Goal: Task Accomplishment & Management: Manage account settings

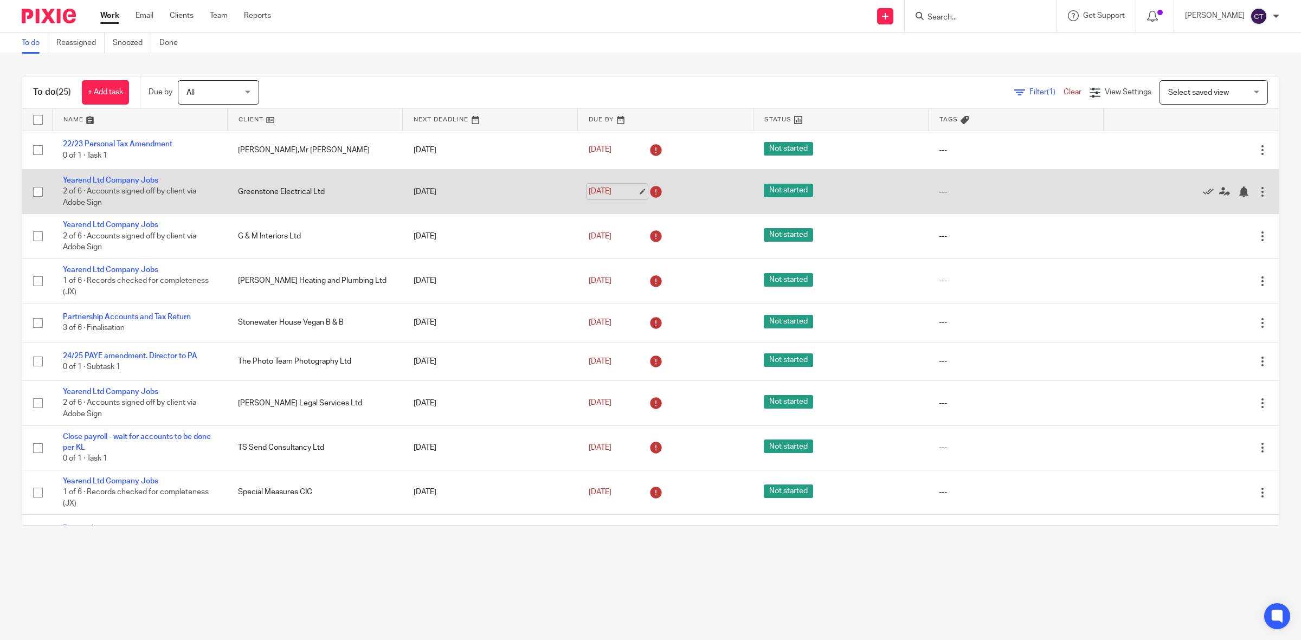
click at [617, 191] on link "12 Sep 2025" at bounding box center [613, 191] width 49 height 11
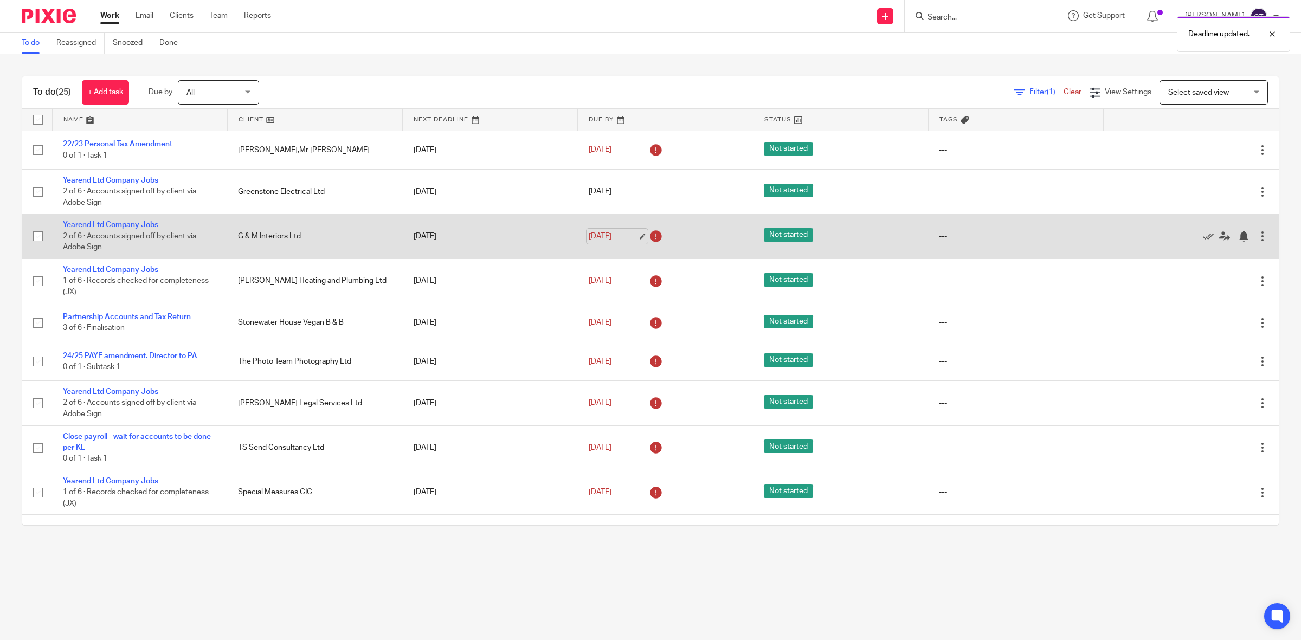
click at [614, 238] on link "12 Sep 2025" at bounding box center [613, 236] width 49 height 11
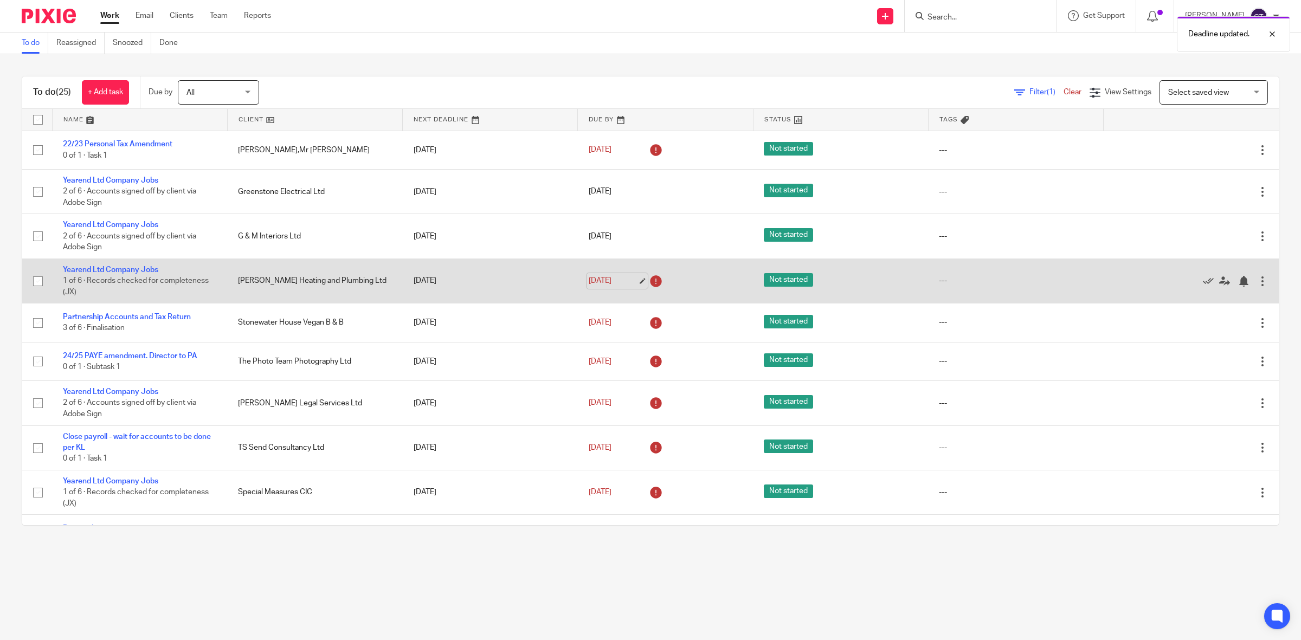
click at [606, 280] on link "12 Sep 2025" at bounding box center [613, 280] width 49 height 11
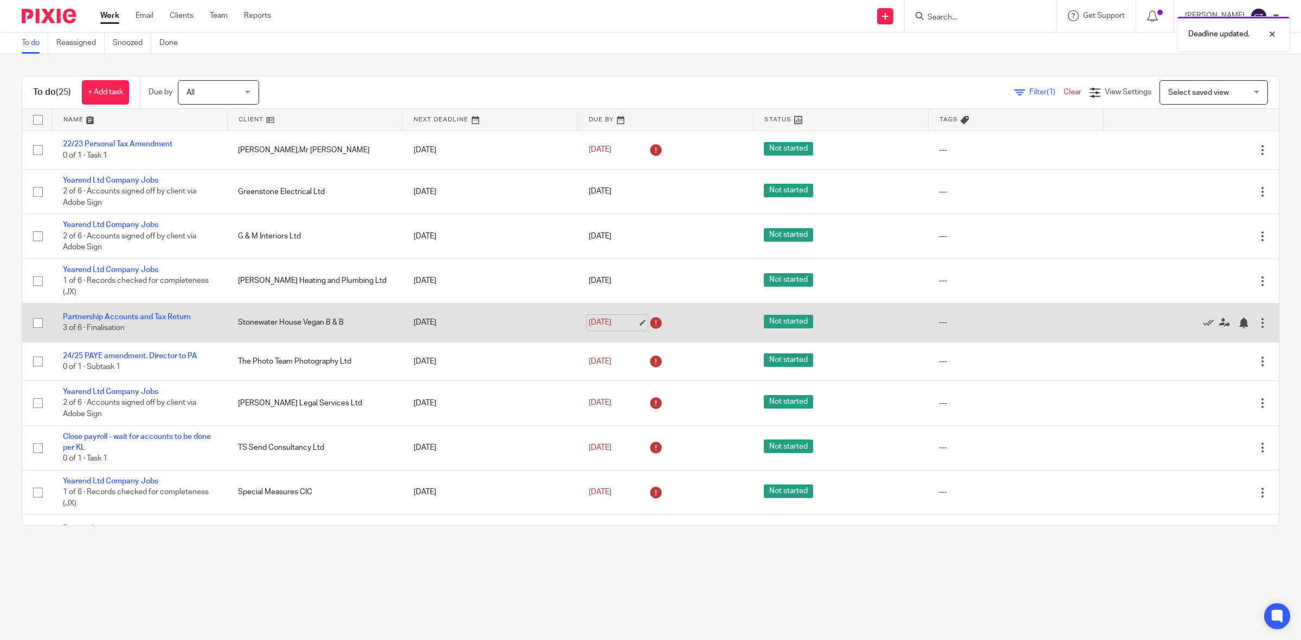
click at [615, 323] on link "12 Sep 2025" at bounding box center [613, 322] width 49 height 11
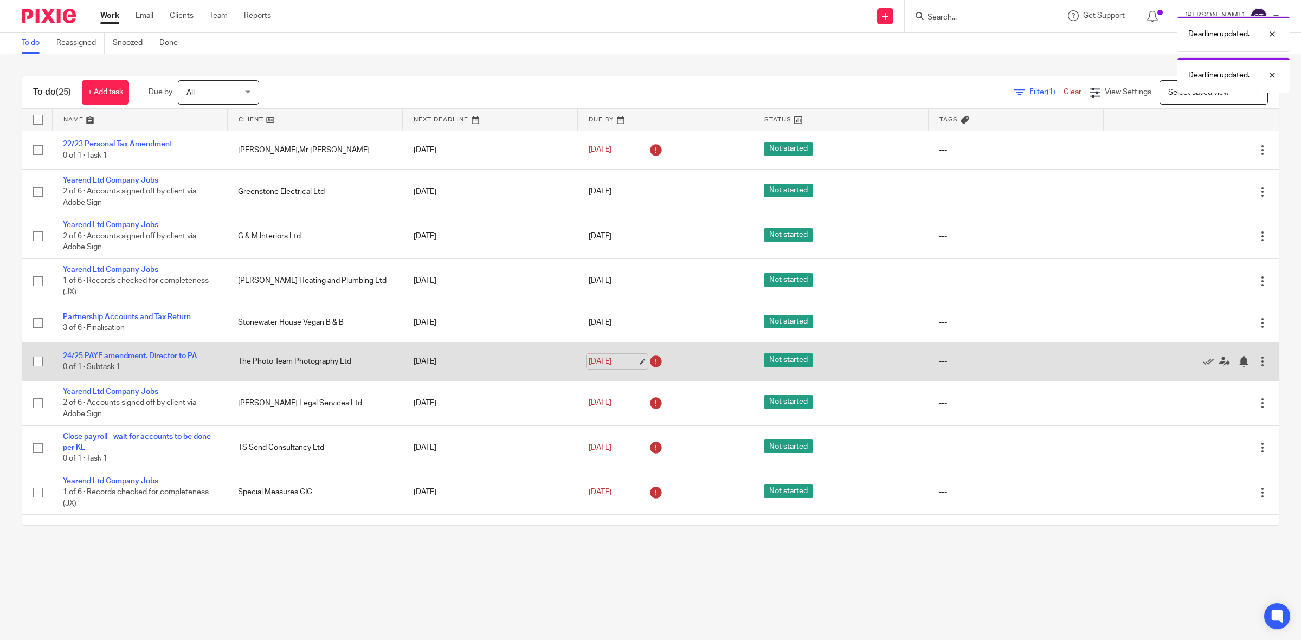
click at [617, 364] on link "12 Sep 2025" at bounding box center [613, 361] width 49 height 11
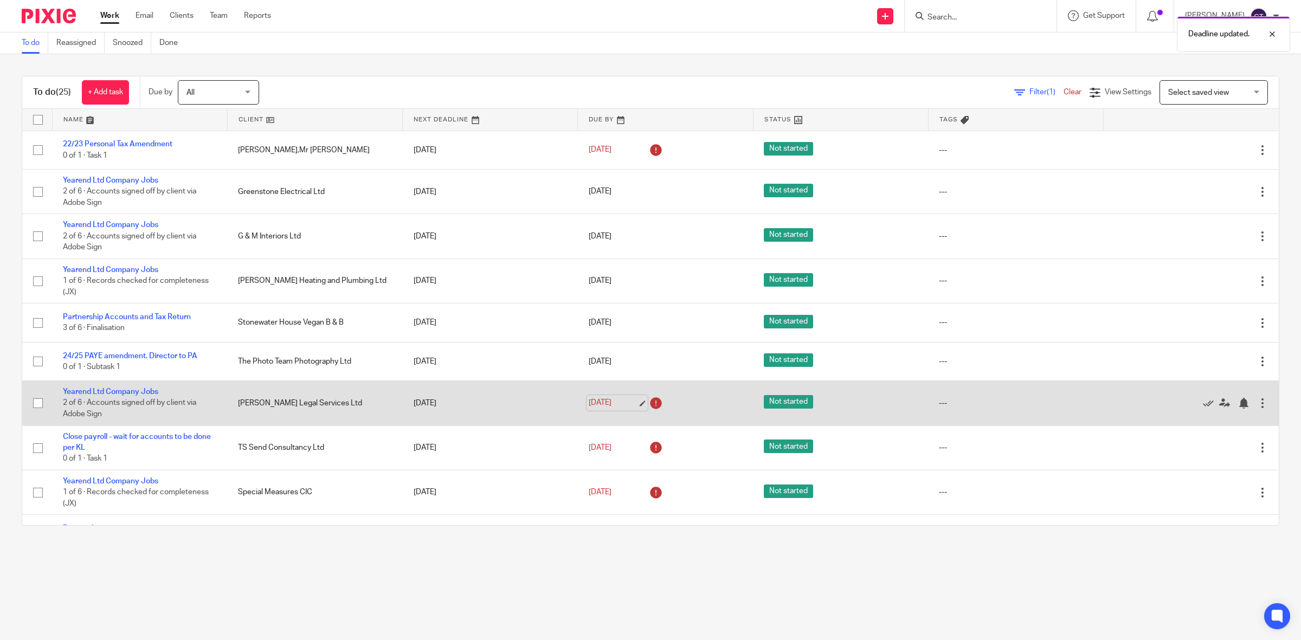
click at [606, 407] on link "12 Sep 2025" at bounding box center [613, 402] width 49 height 11
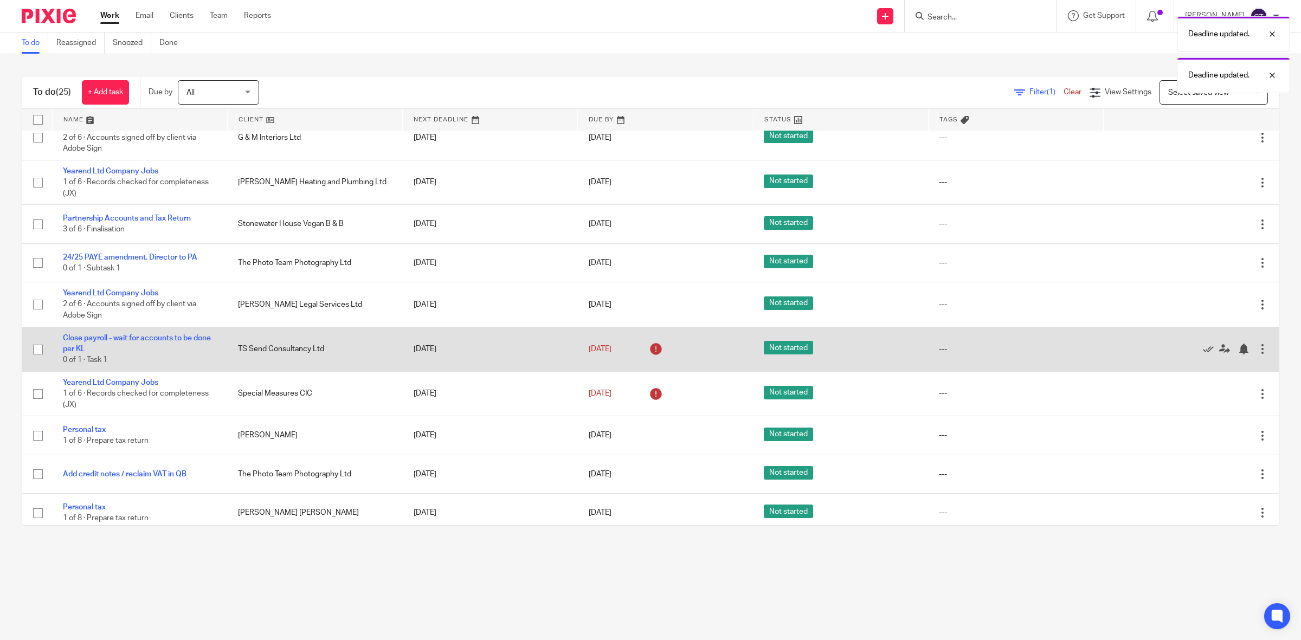
scroll to position [136, 0]
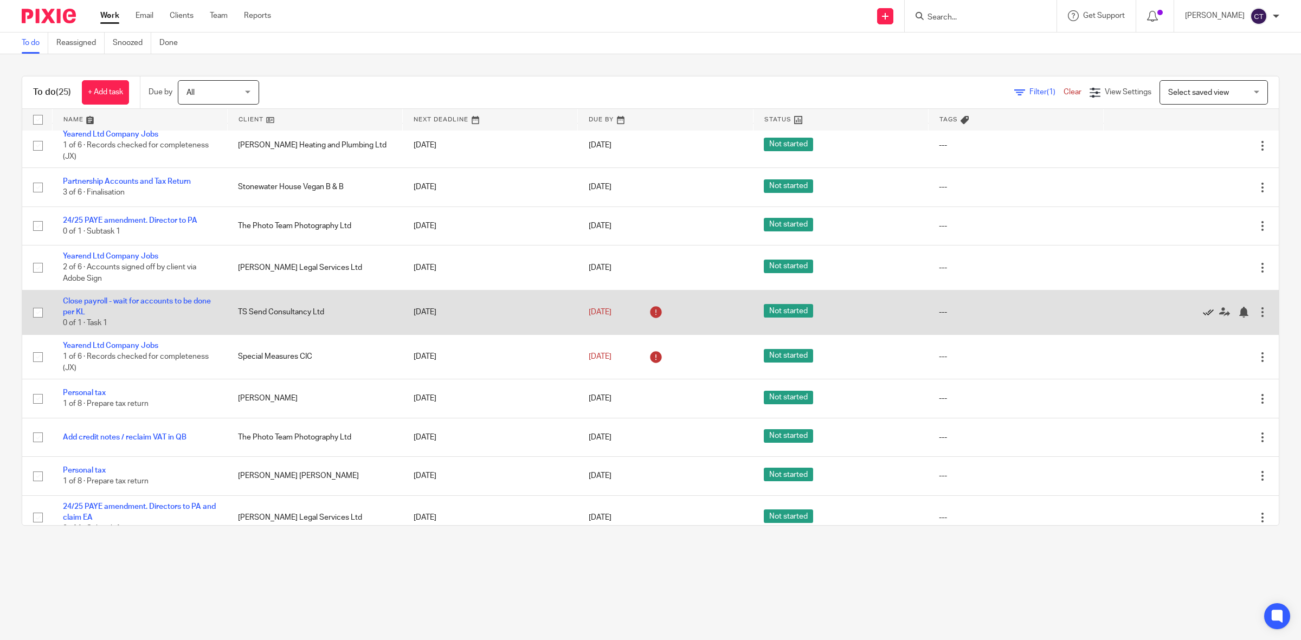
click at [1203, 310] on icon at bounding box center [1208, 312] width 11 height 11
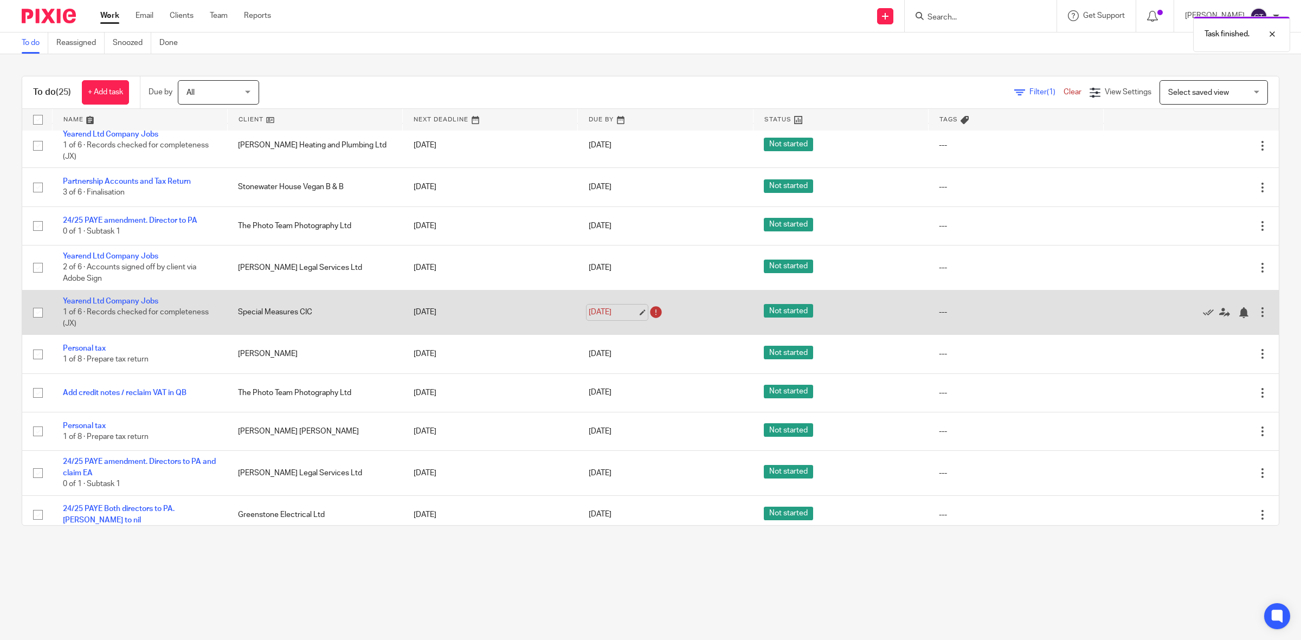
click at [613, 313] on link "12 Sep 2025" at bounding box center [613, 312] width 49 height 11
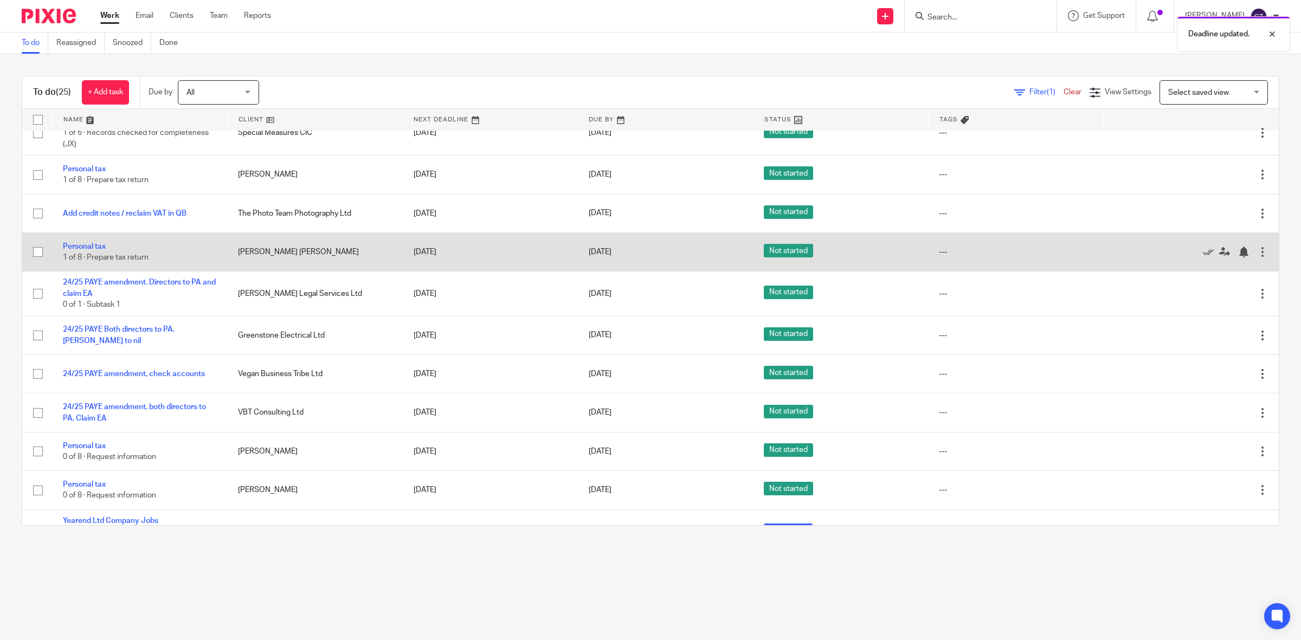
scroll to position [339, 0]
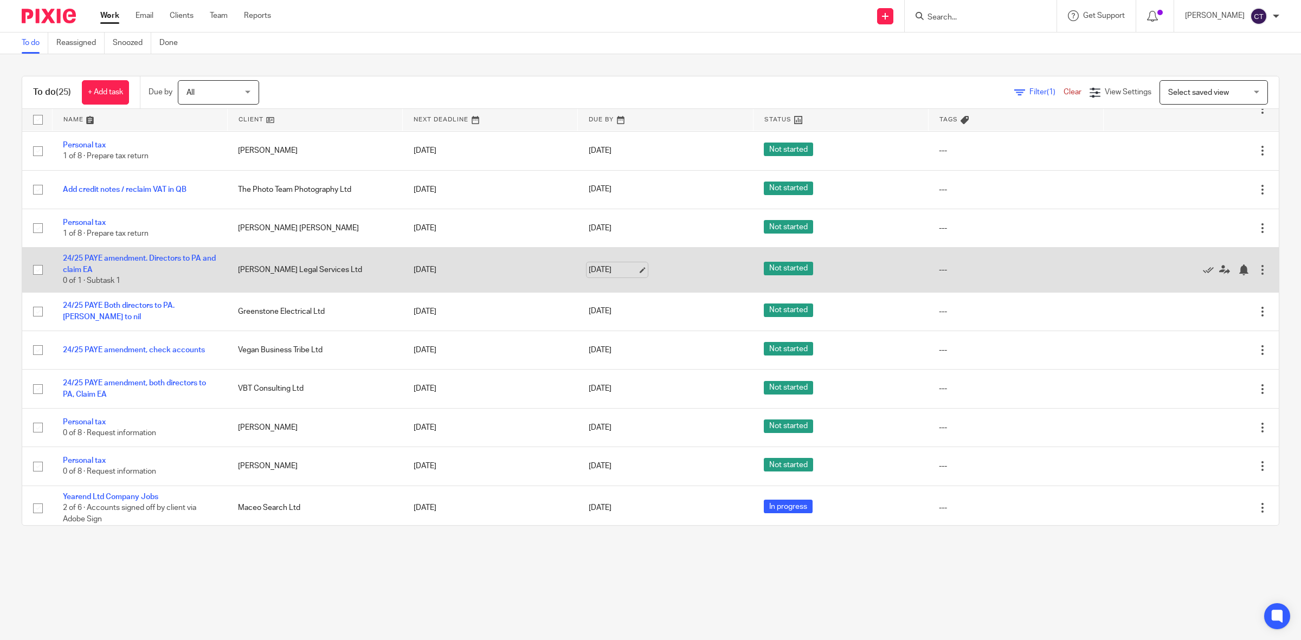
click at [619, 270] on link "19 Sep 2025" at bounding box center [613, 270] width 49 height 11
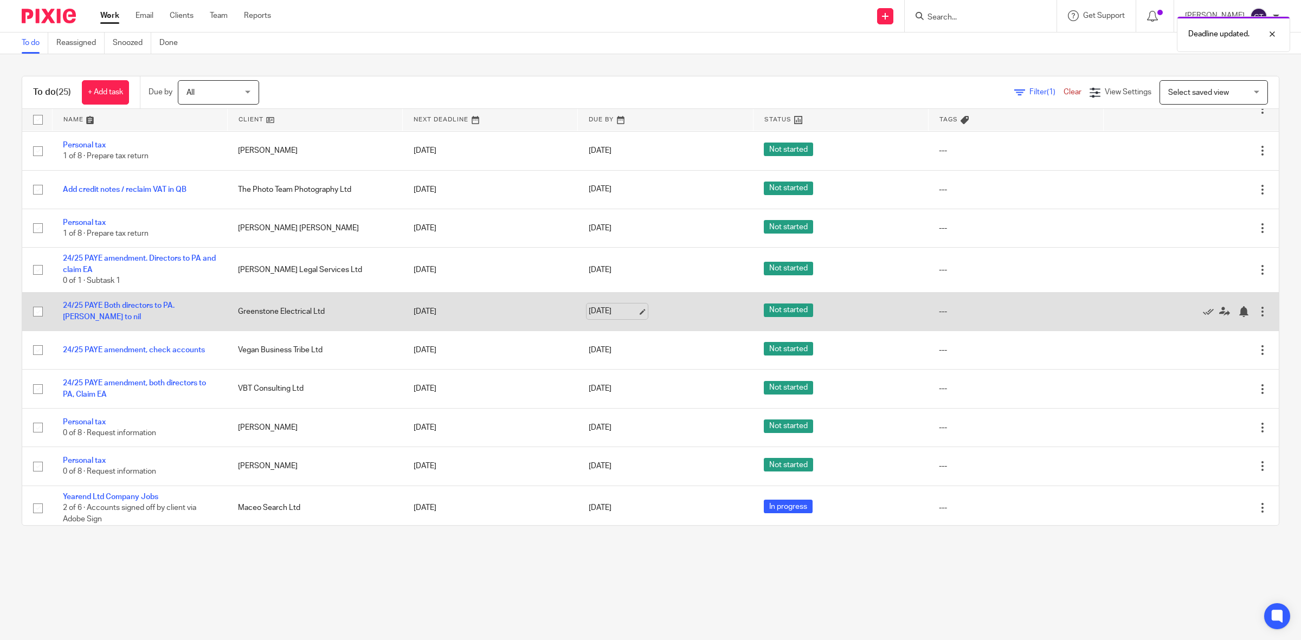
click at [615, 312] on link "19 Sep 2025" at bounding box center [613, 311] width 49 height 11
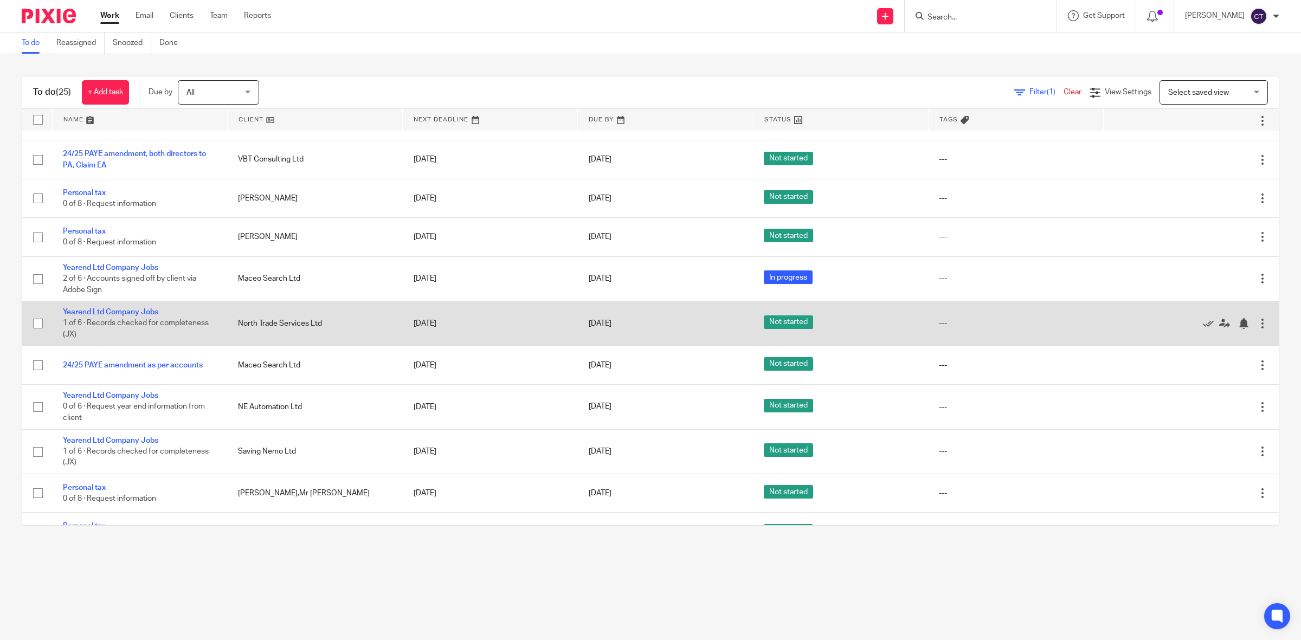
scroll to position [594, 0]
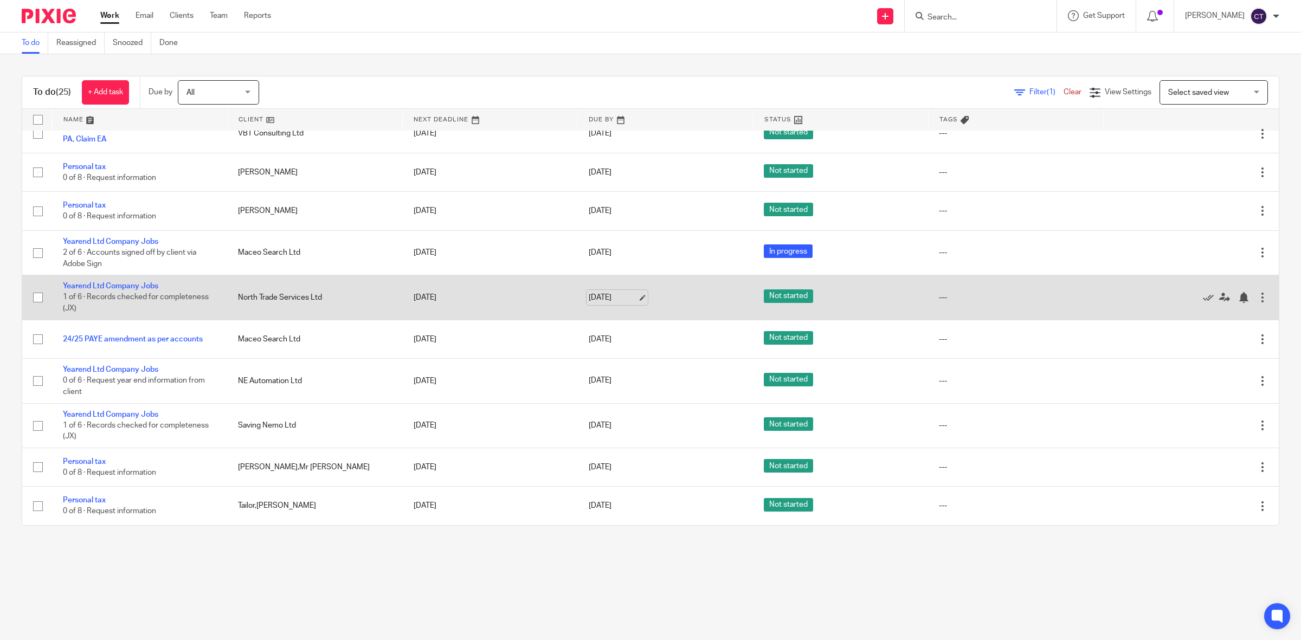
click at [613, 297] on link "1 Oct 2025" at bounding box center [613, 297] width 49 height 11
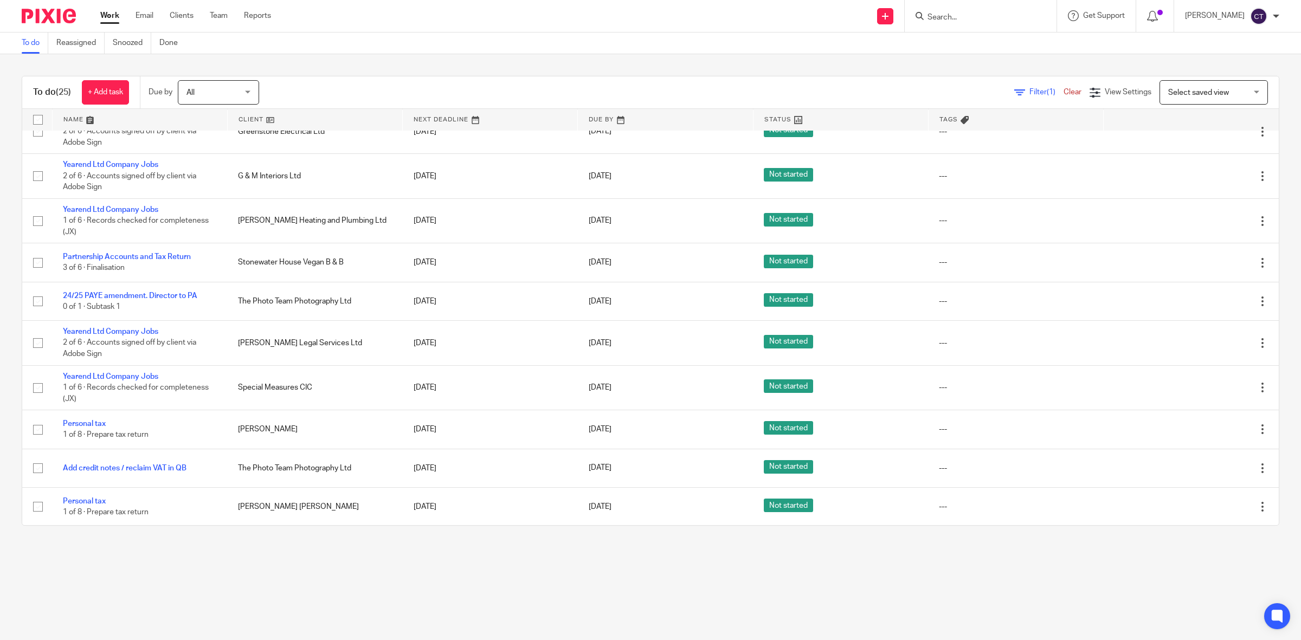
scroll to position [0, 0]
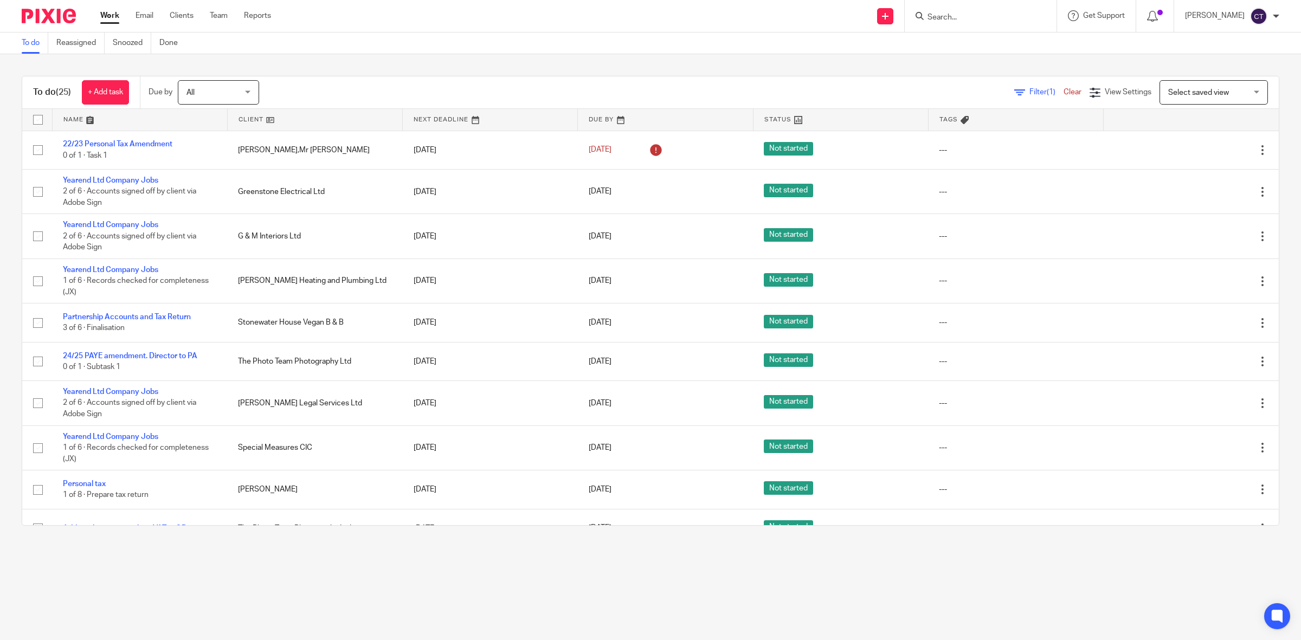
click at [967, 23] on div at bounding box center [981, 16] width 152 height 32
click at [964, 14] on input "Search" at bounding box center [976, 18] width 98 height 10
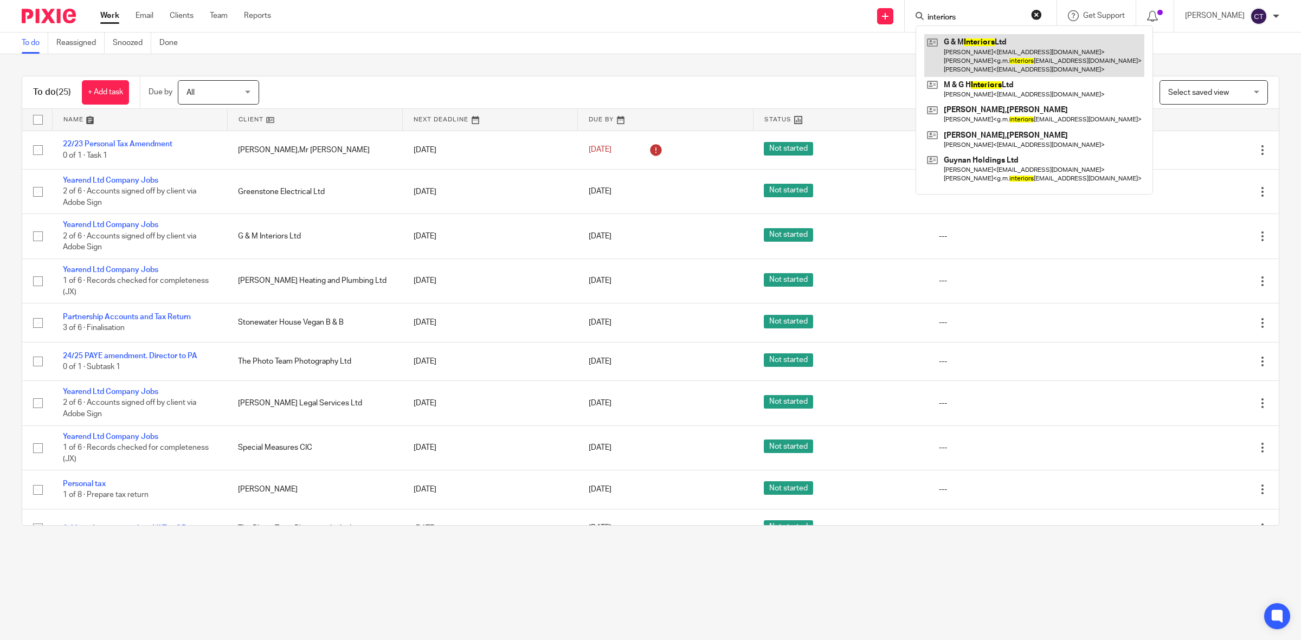
type input "interiors"
click at [1002, 52] on link at bounding box center [1035, 55] width 220 height 43
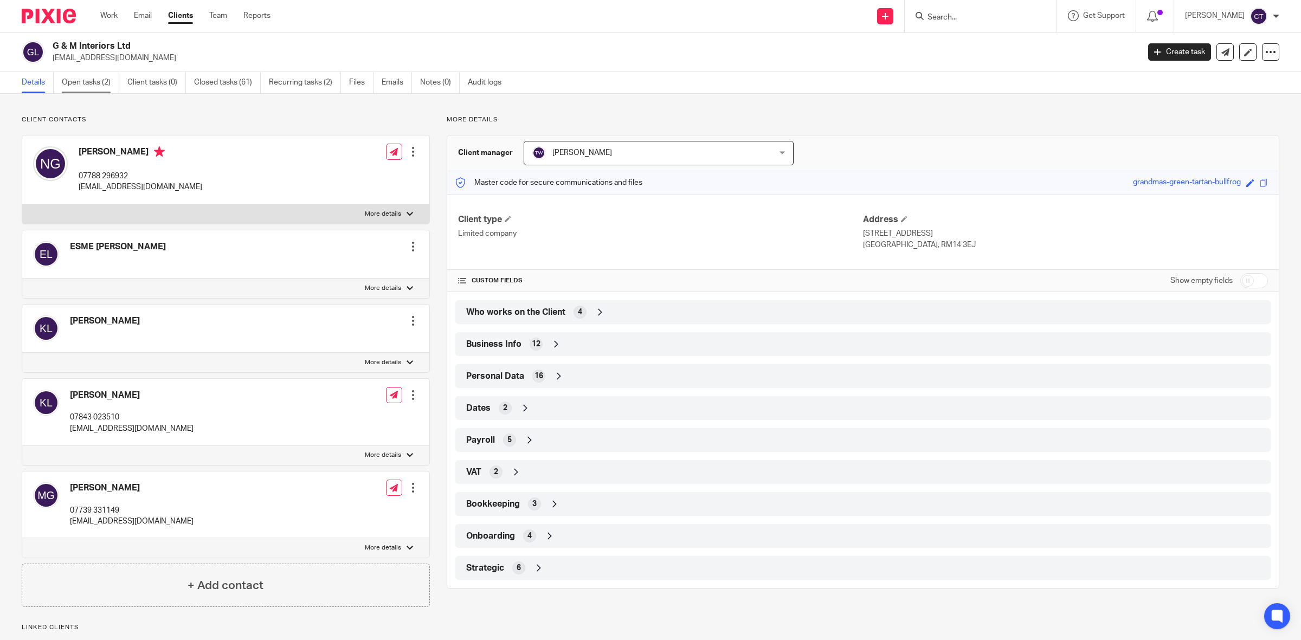
click at [87, 79] on link "Open tasks (2)" at bounding box center [90, 82] width 57 height 21
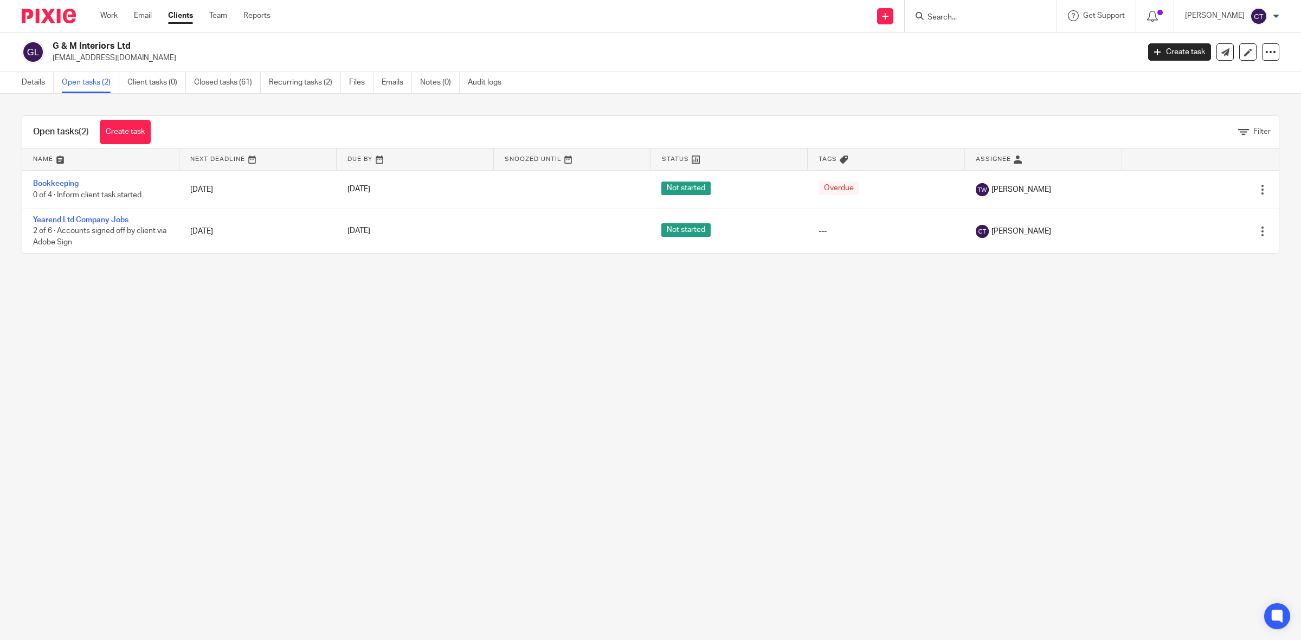
click at [983, 15] on input "Search" at bounding box center [976, 18] width 98 height 10
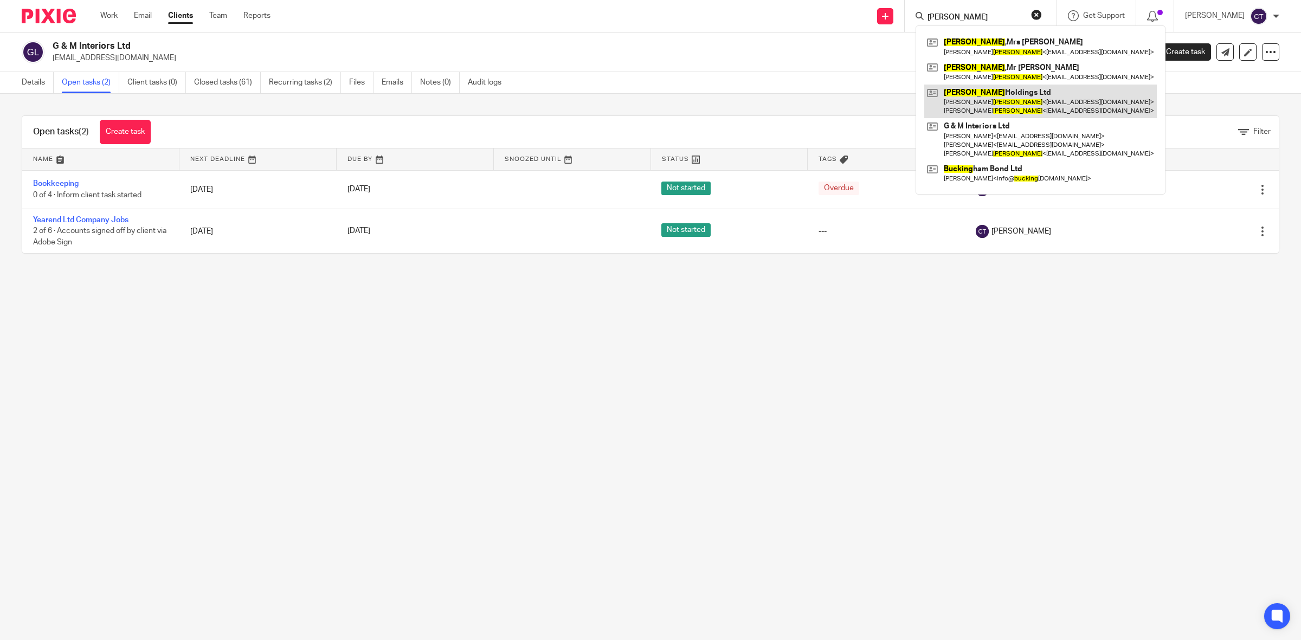
type input "lucking"
click at [1004, 110] on link at bounding box center [1041, 102] width 233 height 34
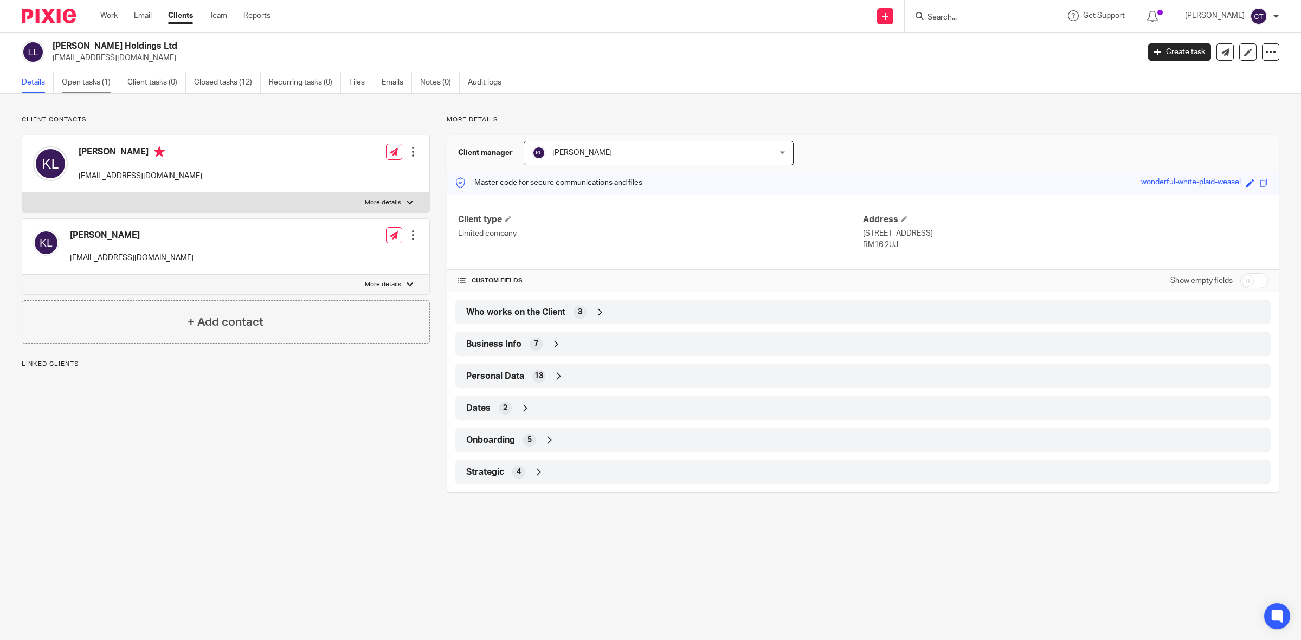
click at [90, 82] on link "Open tasks (1)" at bounding box center [90, 82] width 57 height 21
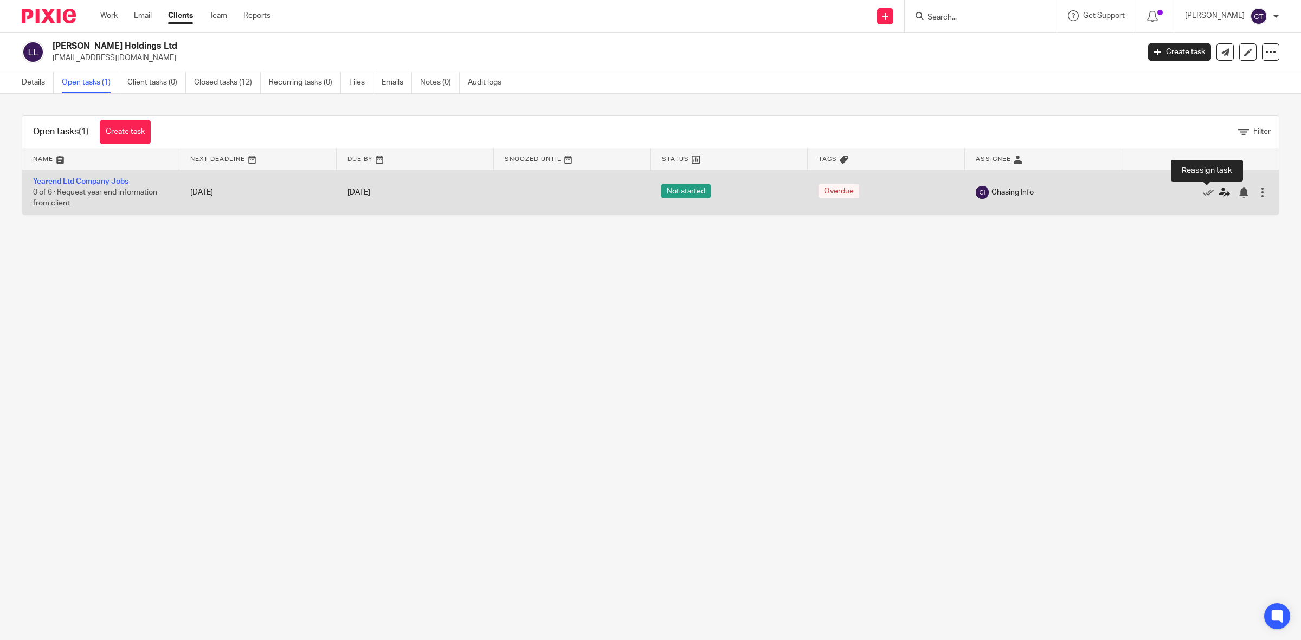
click at [1220, 193] on icon at bounding box center [1225, 192] width 11 height 11
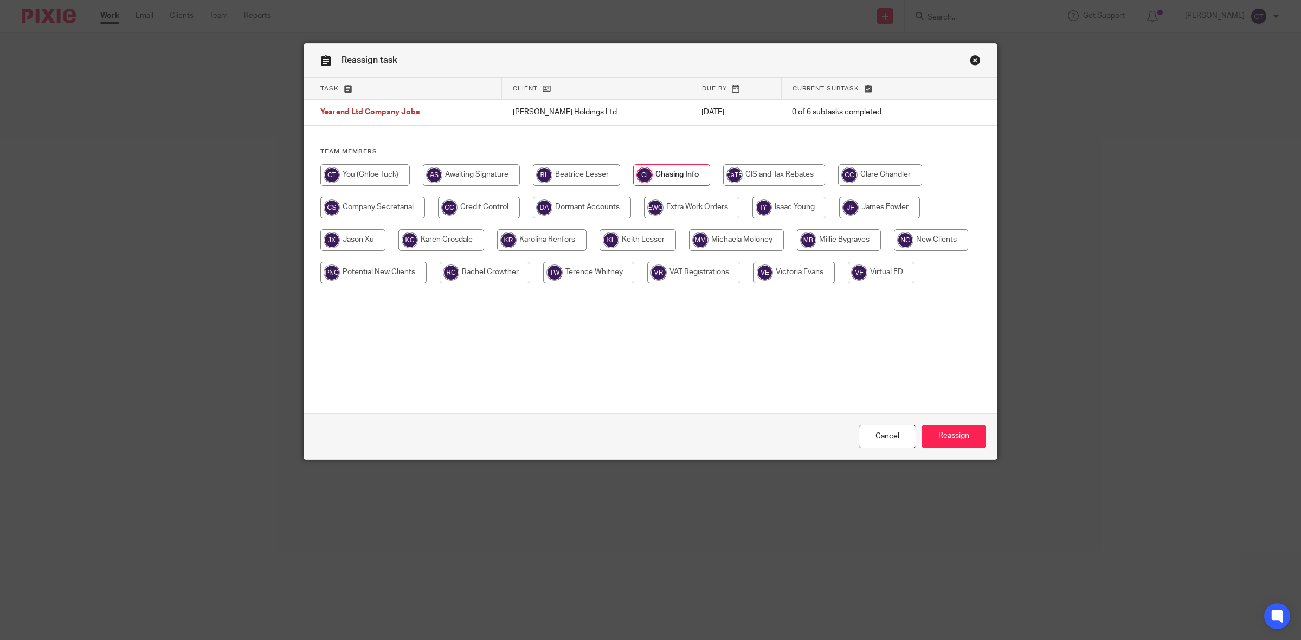
click at [367, 178] on input "radio" at bounding box center [364, 175] width 89 height 22
radio input "true"
click at [971, 442] on input "Reassign" at bounding box center [954, 436] width 65 height 23
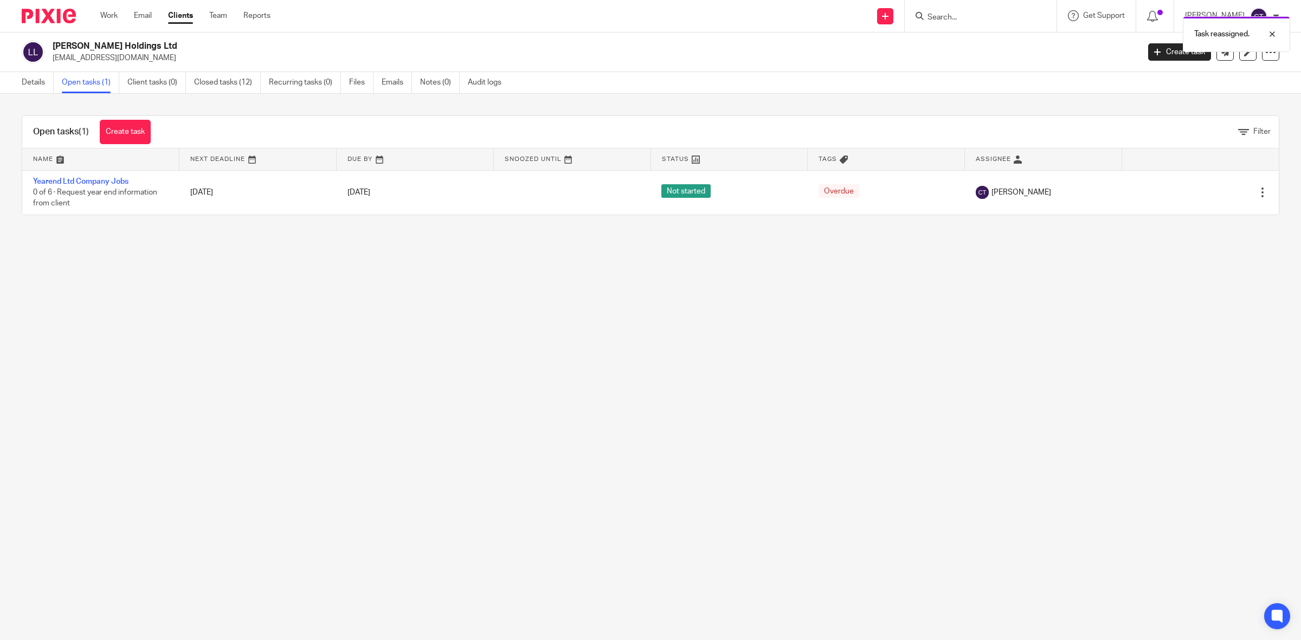
drag, startPoint x: 1012, startPoint y: 17, endPoint x: 1006, endPoint y: 17, distance: 6.0
click at [1007, 17] on div "Task reassigned." at bounding box center [971, 31] width 640 height 41
click at [995, 14] on div "Task reassigned." at bounding box center [971, 31] width 640 height 41
click at [971, 18] on div "Task reassigned." at bounding box center [971, 31] width 640 height 41
click at [961, 17] on div "Task reassigned." at bounding box center [971, 31] width 640 height 41
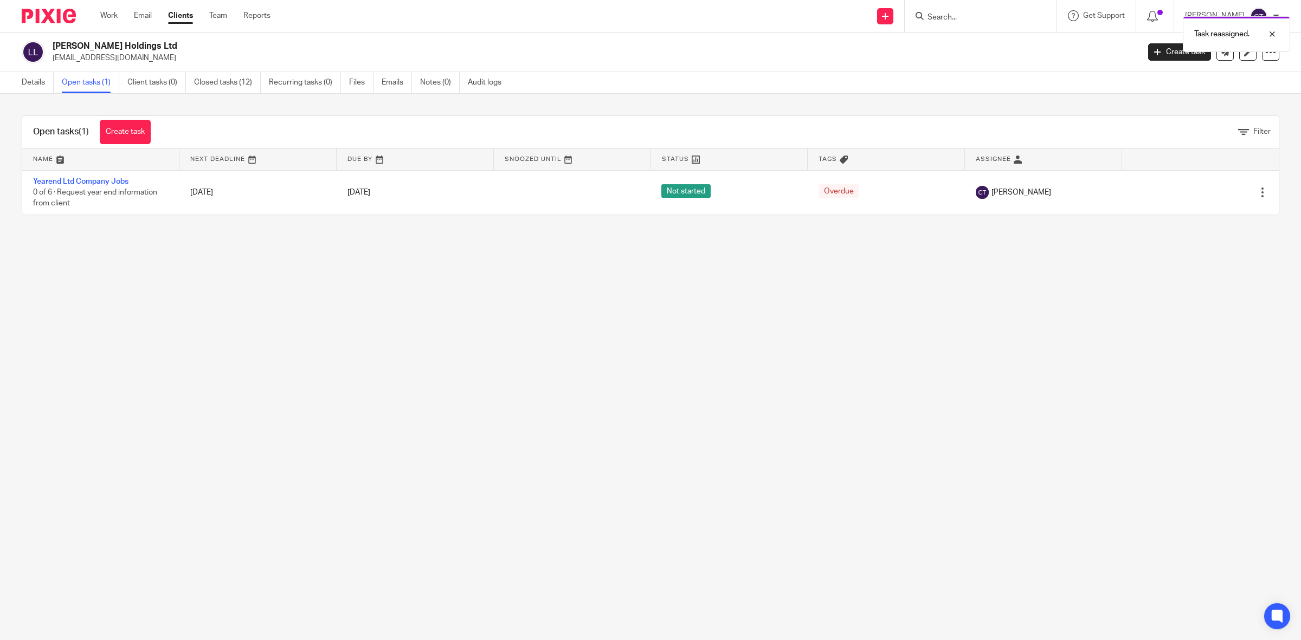
click at [966, 16] on div "Task reassigned." at bounding box center [971, 31] width 640 height 41
click at [964, 19] on input "Search" at bounding box center [976, 18] width 98 height 10
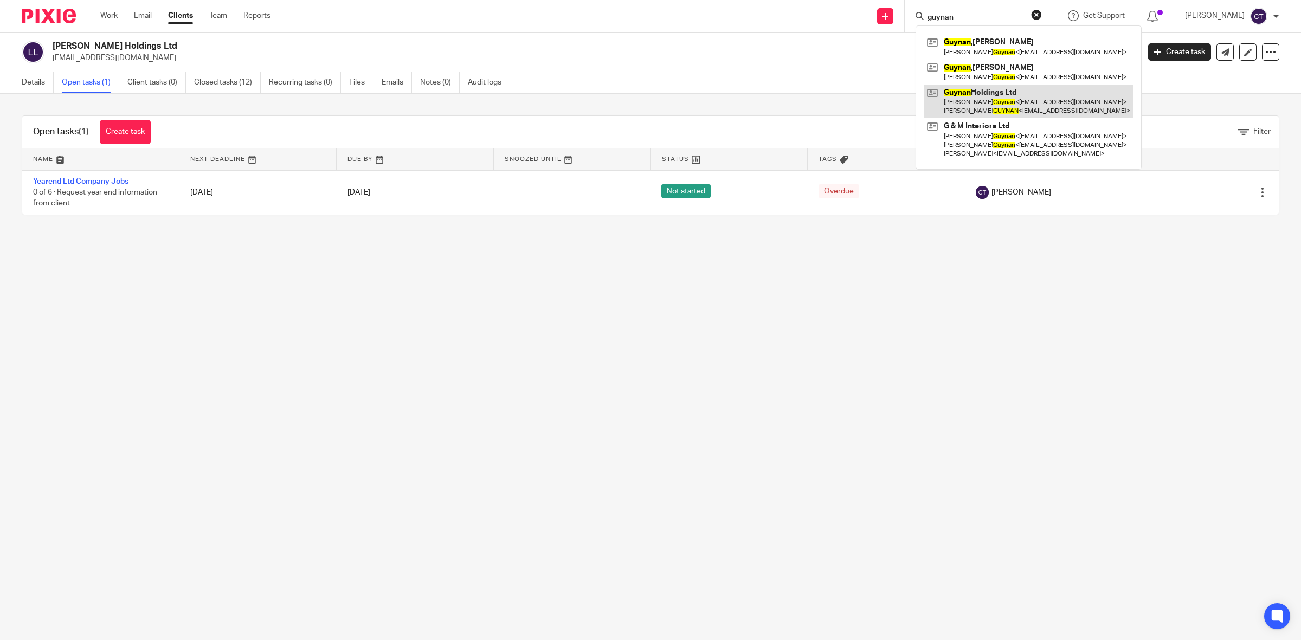
type input "guynan"
click at [1026, 107] on link at bounding box center [1029, 102] width 209 height 34
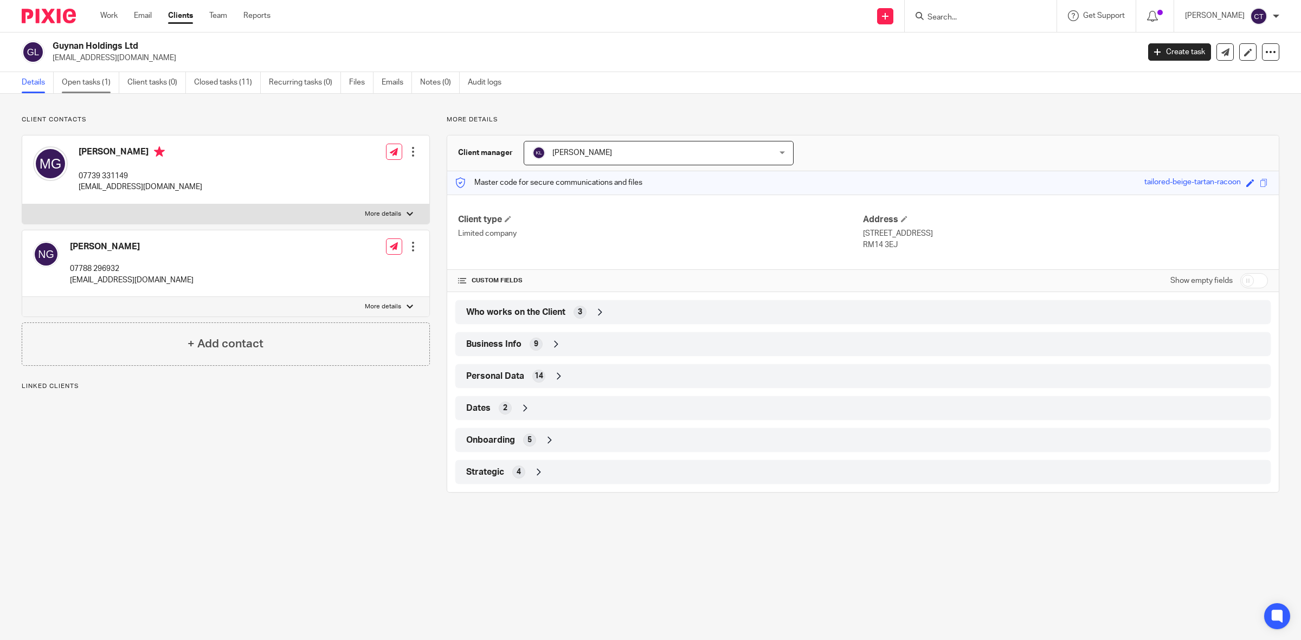
click at [87, 79] on link "Open tasks (1)" at bounding box center [90, 82] width 57 height 21
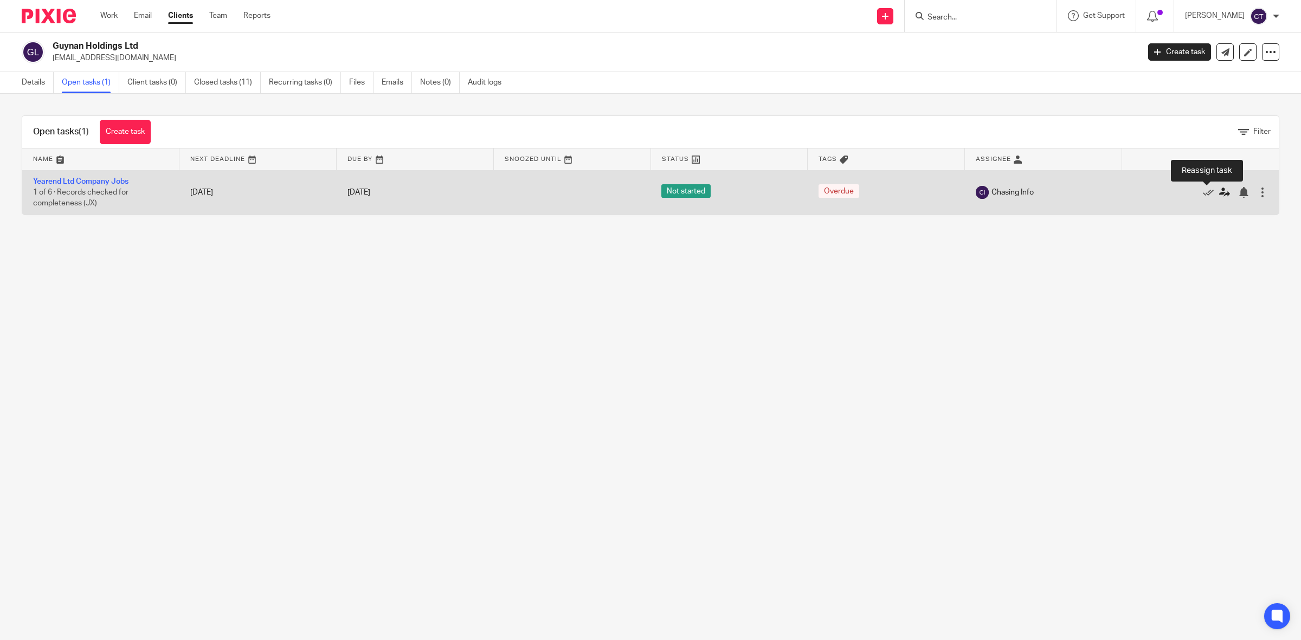
click at [1220, 193] on icon at bounding box center [1225, 192] width 11 height 11
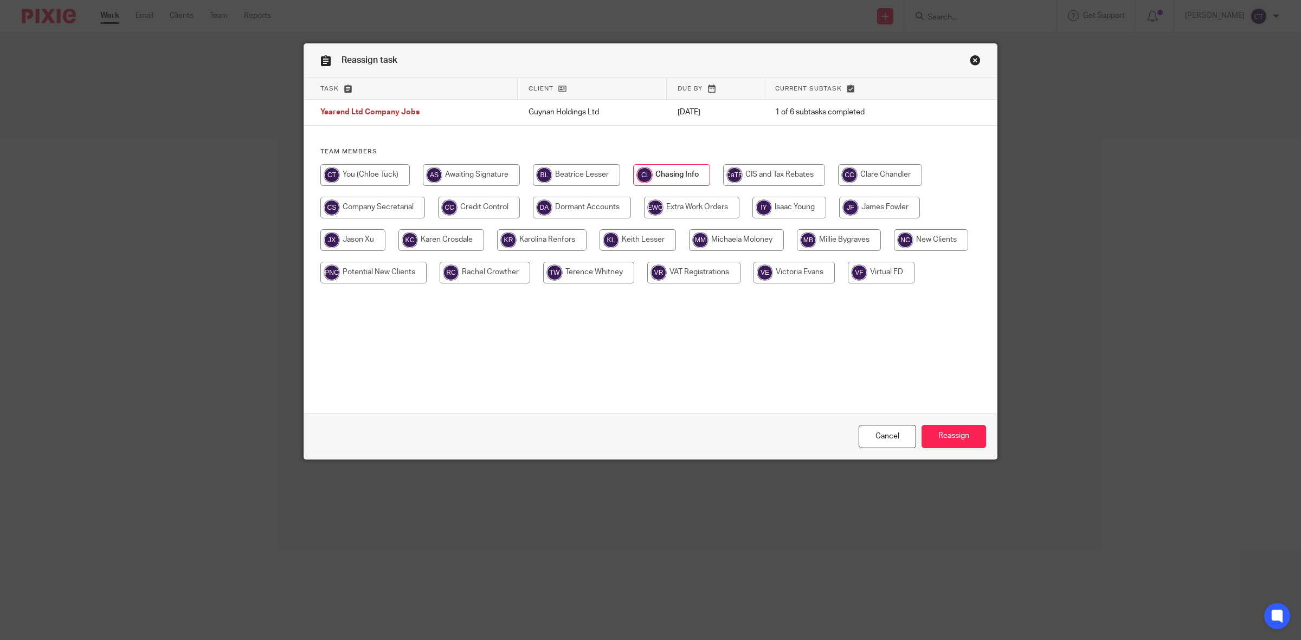
click at [350, 172] on input "radio" at bounding box center [364, 175] width 89 height 22
radio input "true"
click at [960, 441] on input "Reassign" at bounding box center [954, 436] width 65 height 23
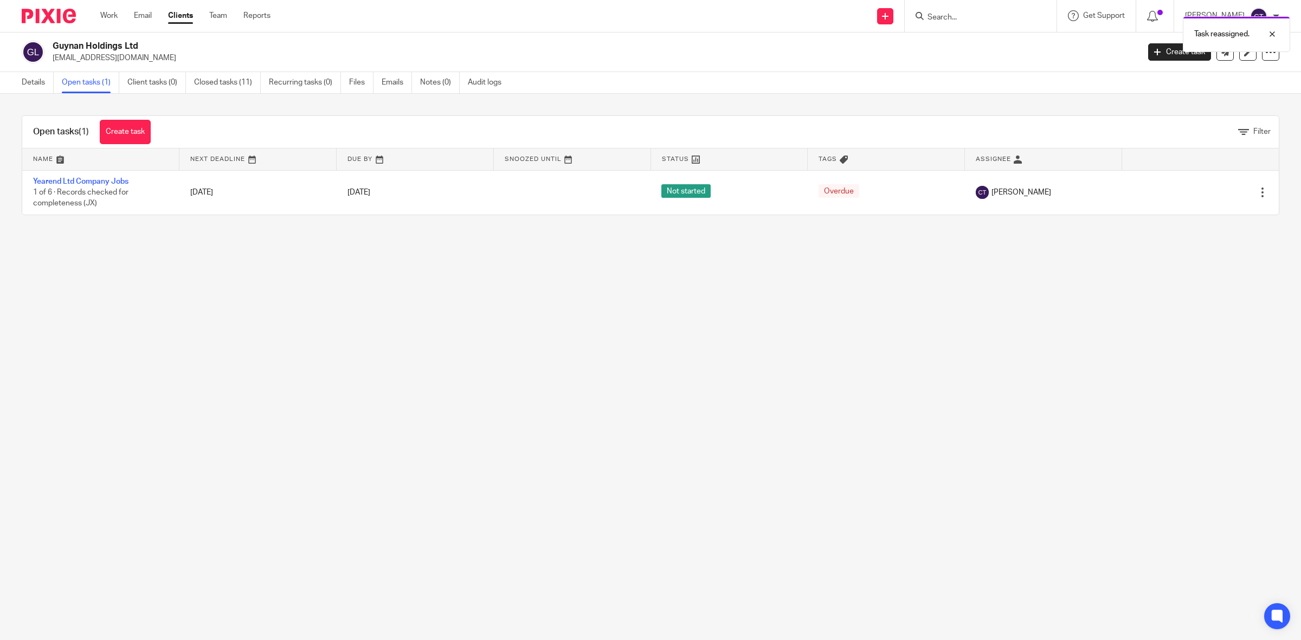
click at [969, 17] on div "Task reassigned." at bounding box center [971, 31] width 640 height 41
click at [975, 17] on div "Task reassigned." at bounding box center [971, 31] width 640 height 41
click at [971, 17] on div "Task reassigned." at bounding box center [971, 31] width 640 height 41
click at [969, 17] on div "Task reassigned." at bounding box center [971, 31] width 640 height 41
click at [957, 12] on div "Task reassigned." at bounding box center [971, 31] width 640 height 41
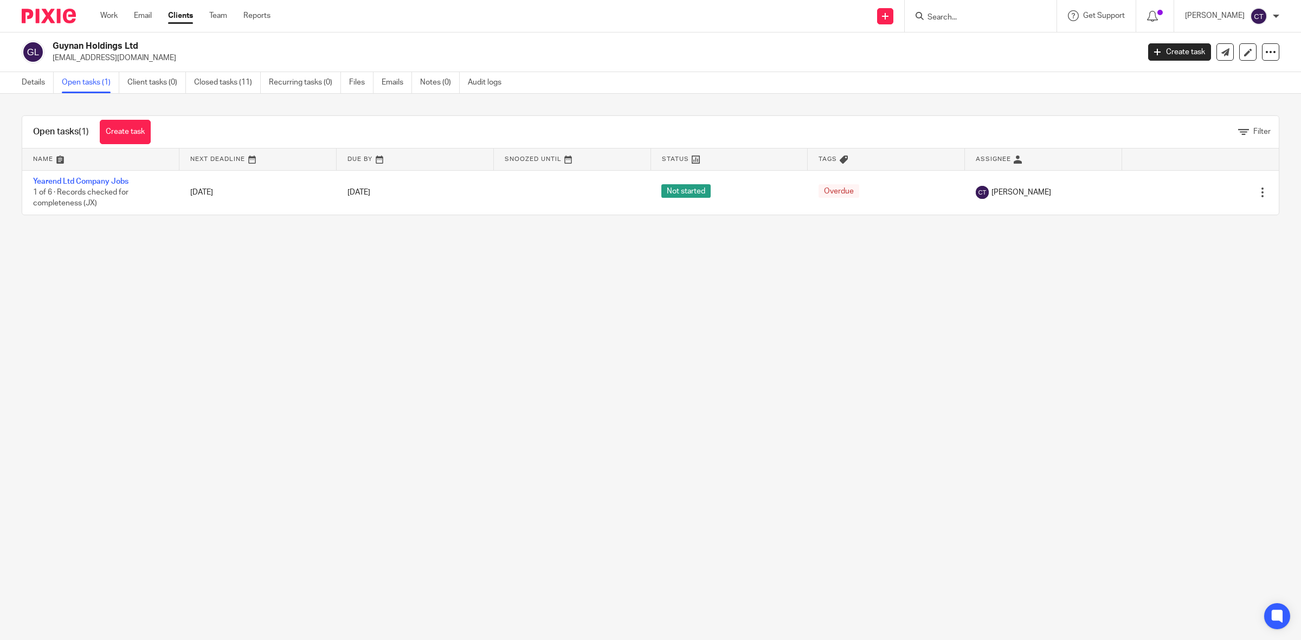
click at [969, 20] on input "Search" at bounding box center [976, 18] width 98 height 10
type input "third"
click at [983, 47] on link at bounding box center [1016, 51] width 183 height 34
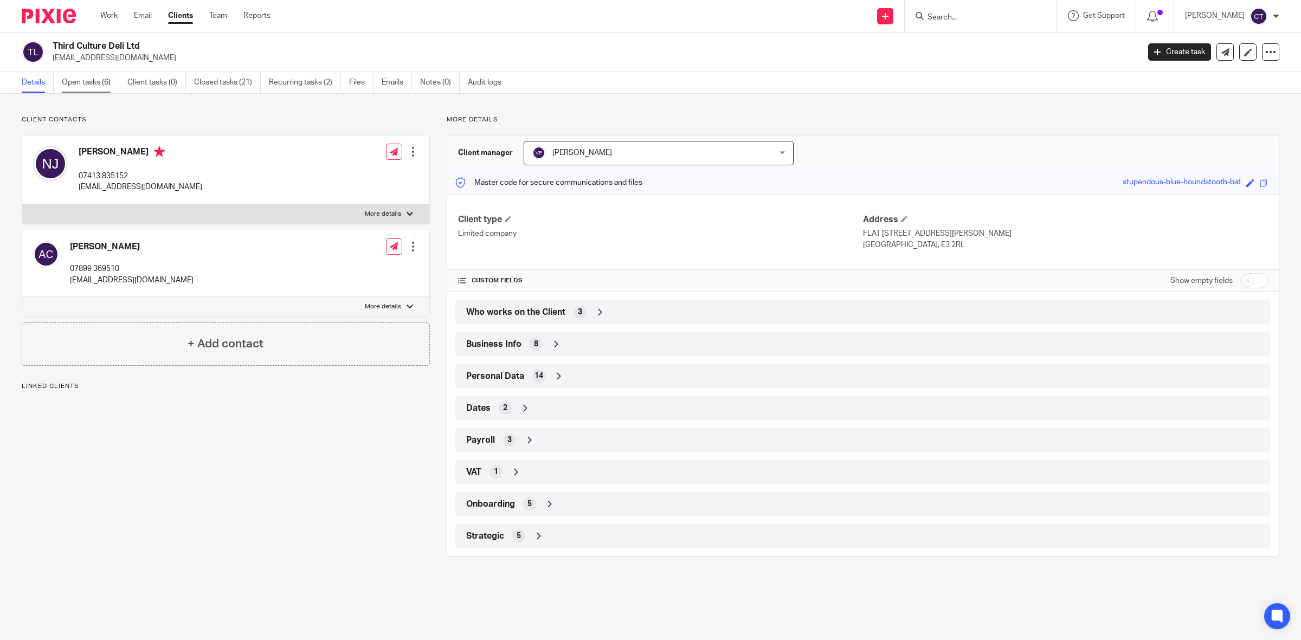
click at [76, 81] on link "Open tasks (6)" at bounding box center [90, 82] width 57 height 21
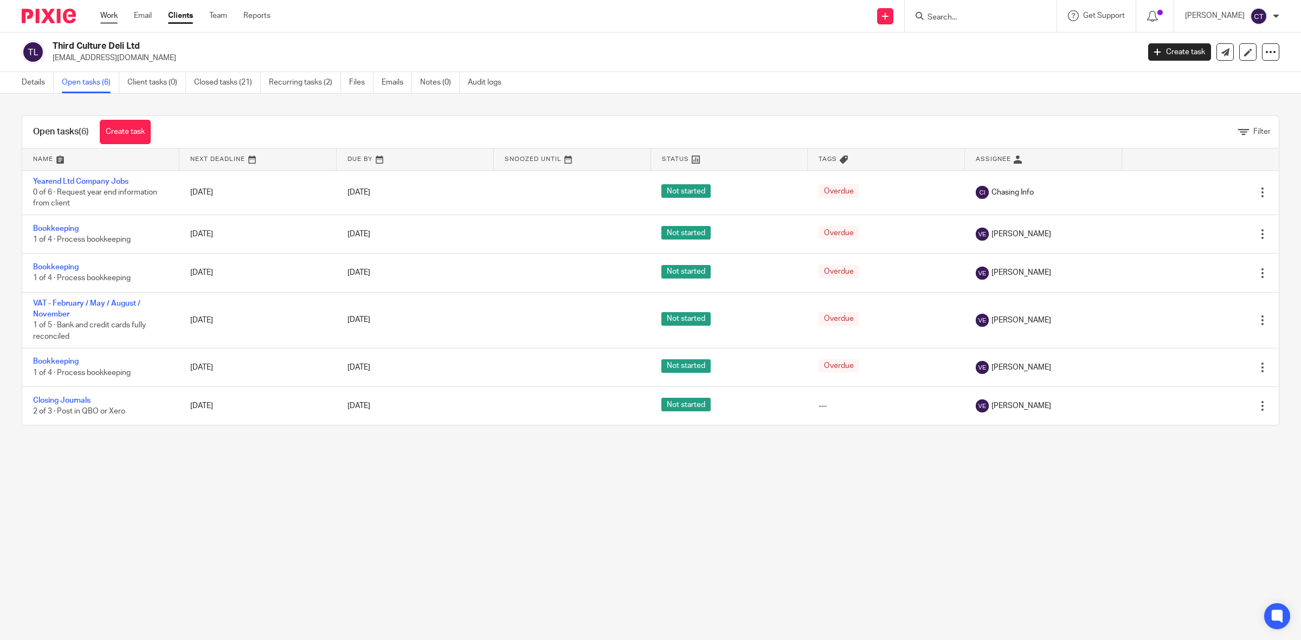
click at [112, 15] on link "Work" at bounding box center [108, 15] width 17 height 11
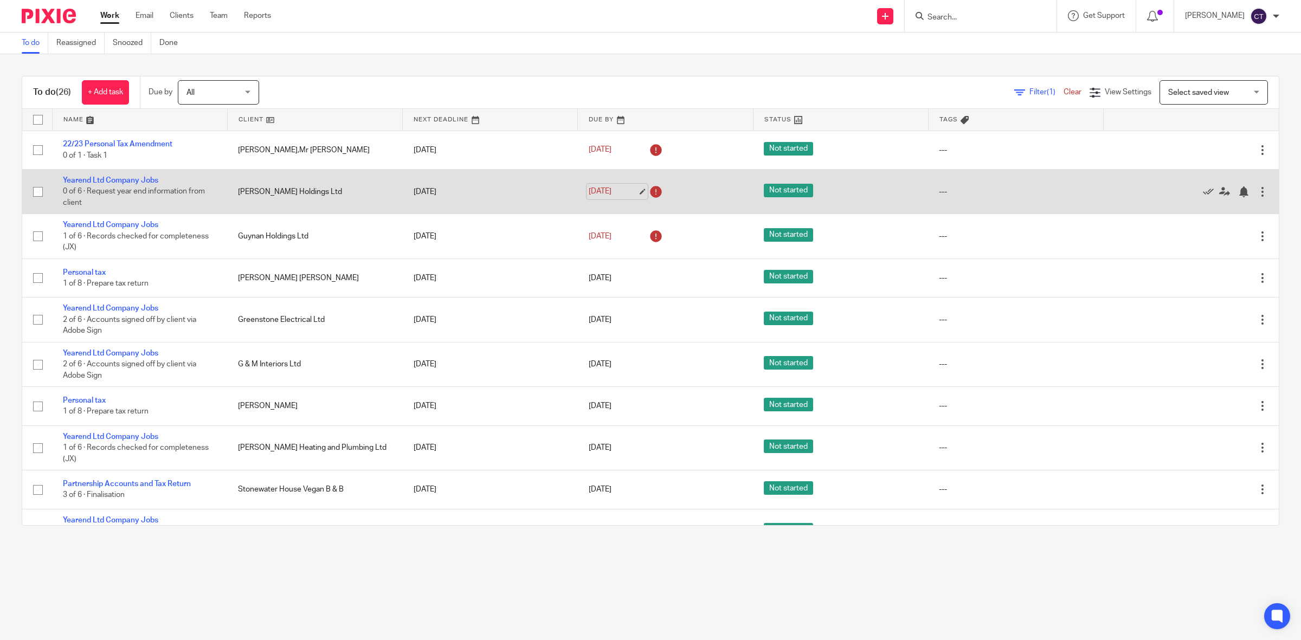
click at [611, 190] on link "[DATE]" at bounding box center [613, 191] width 49 height 11
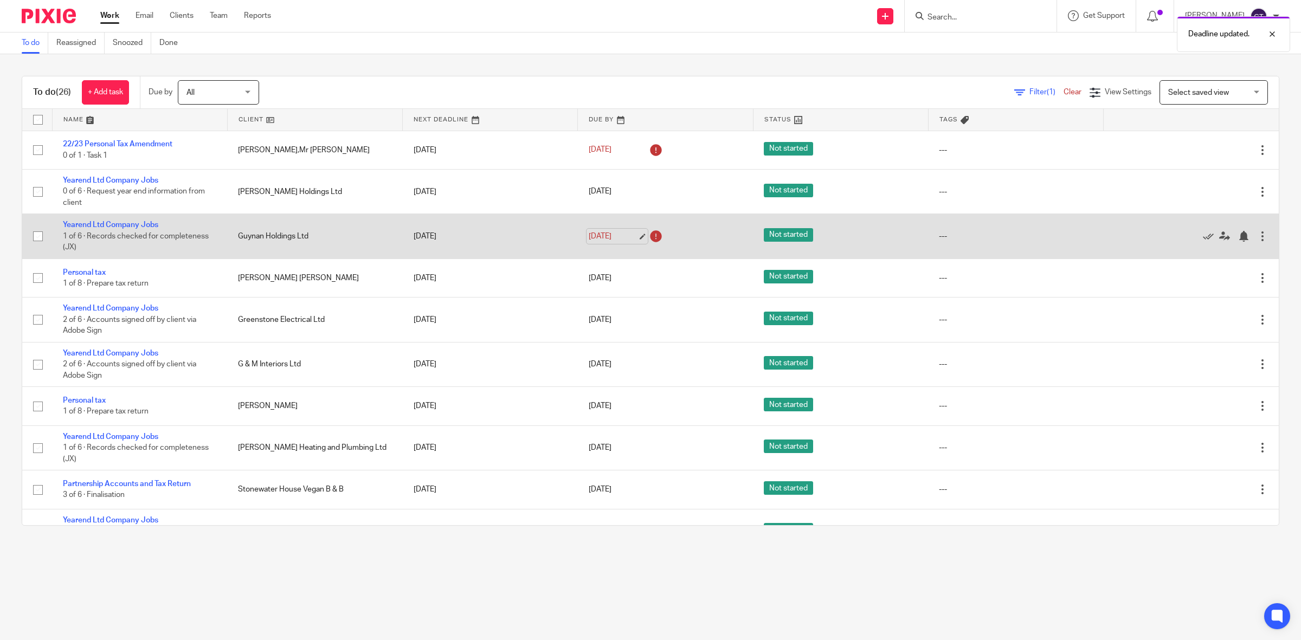
click at [608, 231] on link "[DATE]" at bounding box center [613, 236] width 49 height 11
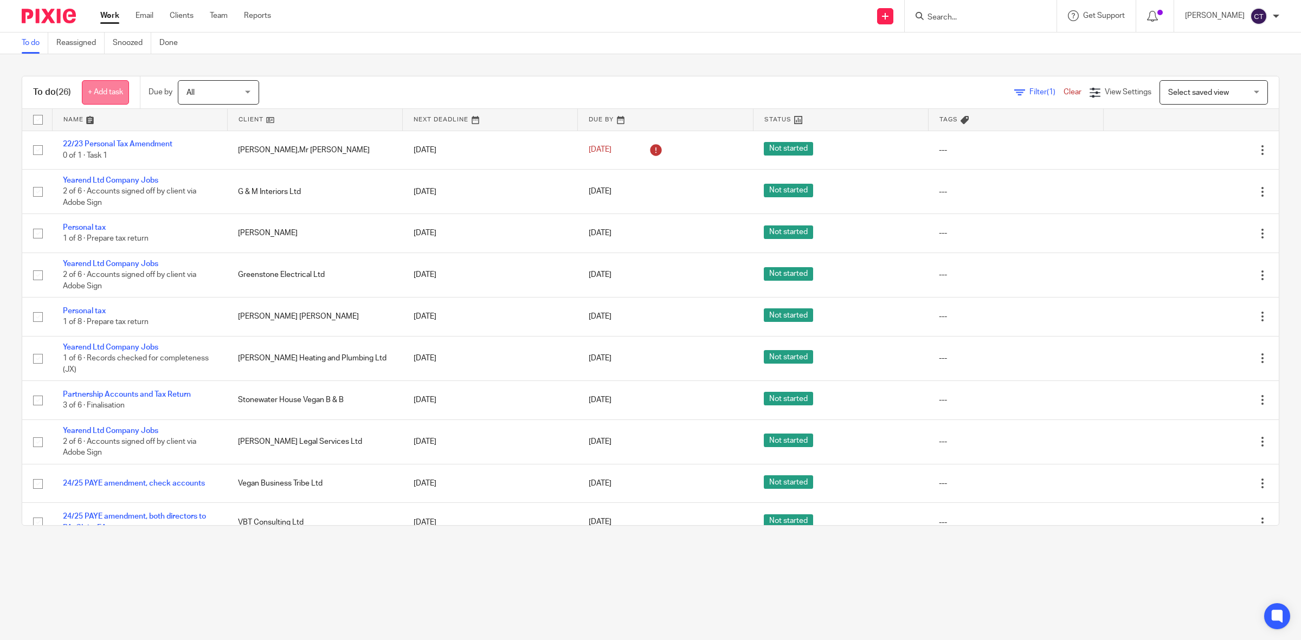
click at [110, 88] on link "+ Add task" at bounding box center [105, 92] width 47 height 24
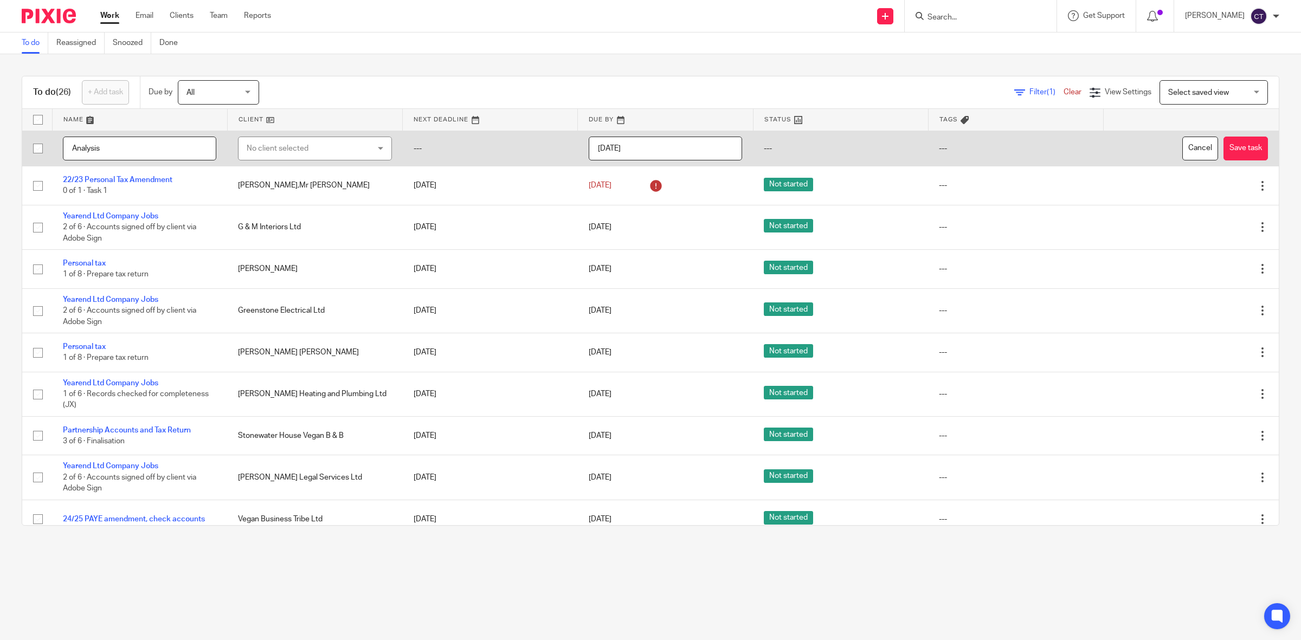
type input "Analysis"
click at [277, 144] on div "No client selected" at bounding box center [305, 148] width 116 height 23
type input "shehi"
click at [293, 223] on span "[PERSON_NAME] Holdings Ltd" at bounding box center [293, 225] width 104 height 8
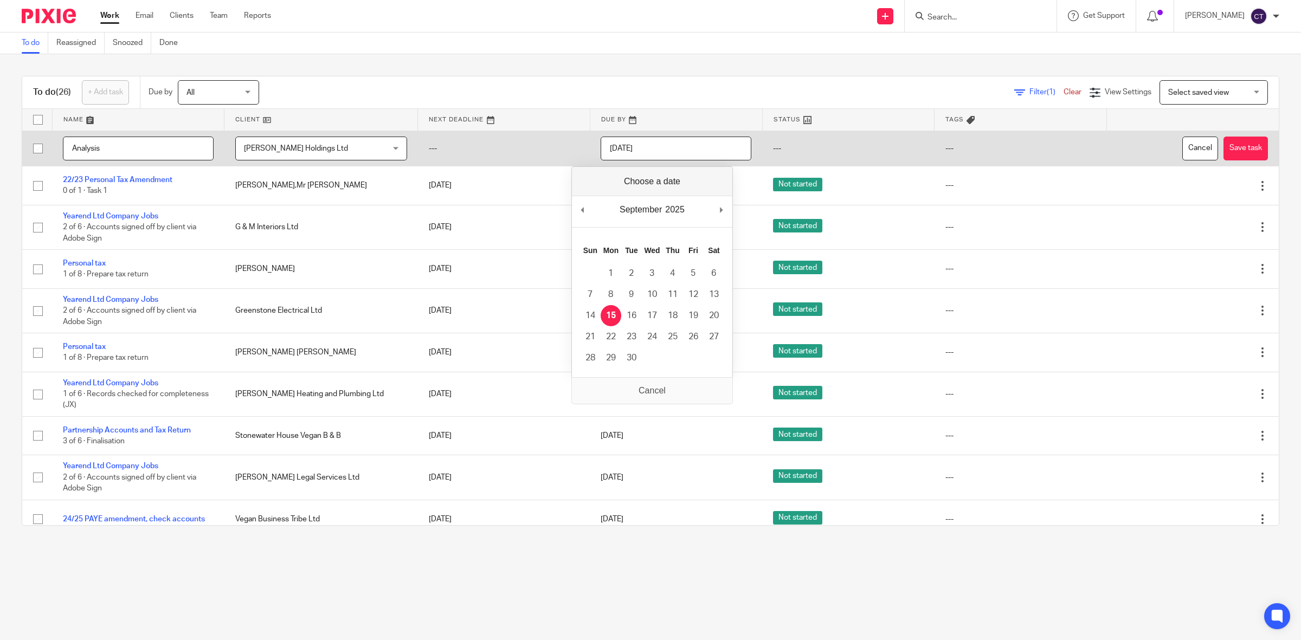
click at [667, 151] on input "[DATE]" at bounding box center [676, 149] width 151 height 24
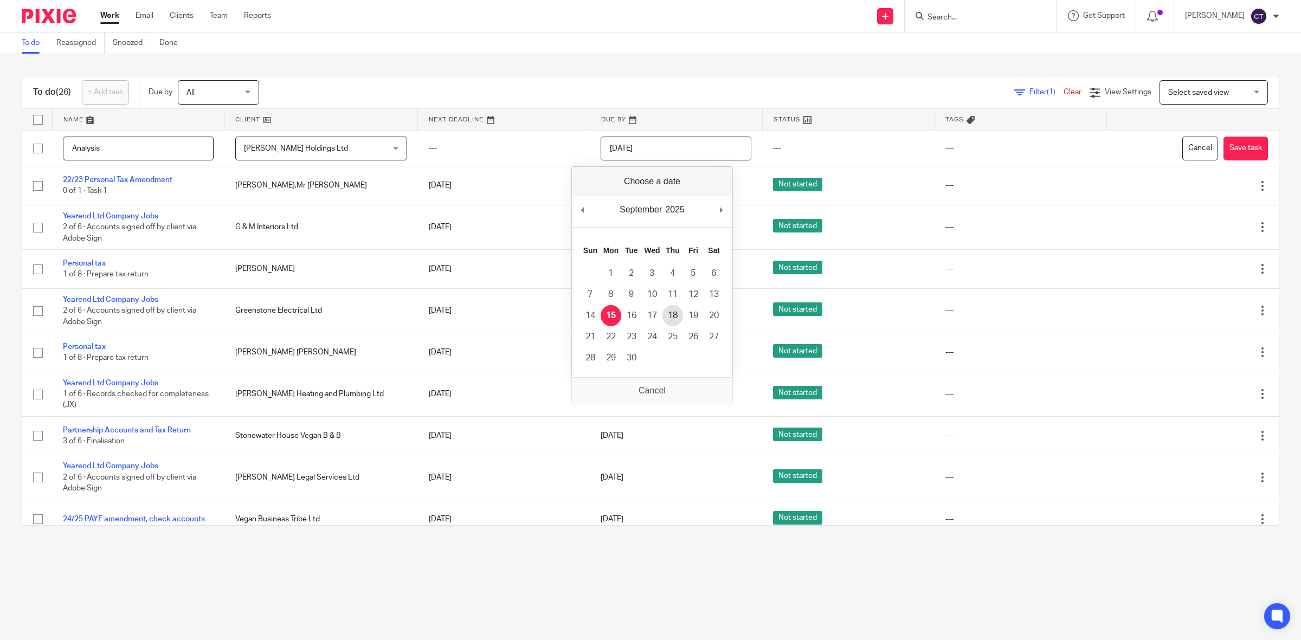
type input "2025-09-18"
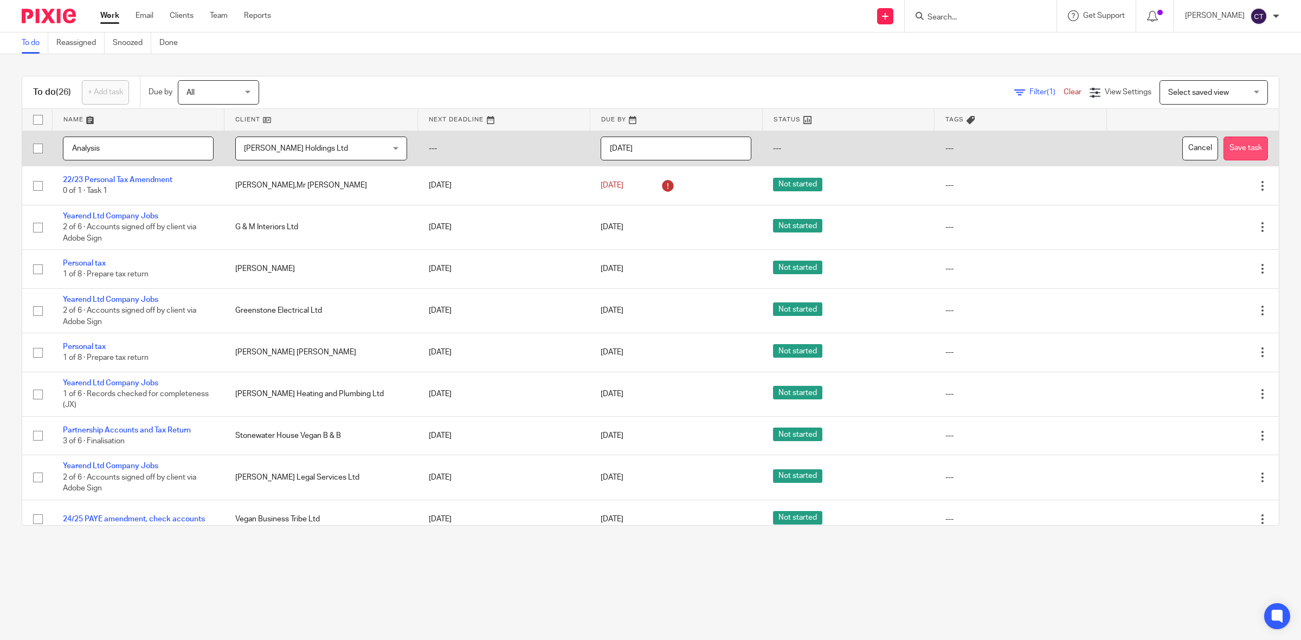
click at [1235, 147] on button "Save task" at bounding box center [1246, 149] width 44 height 24
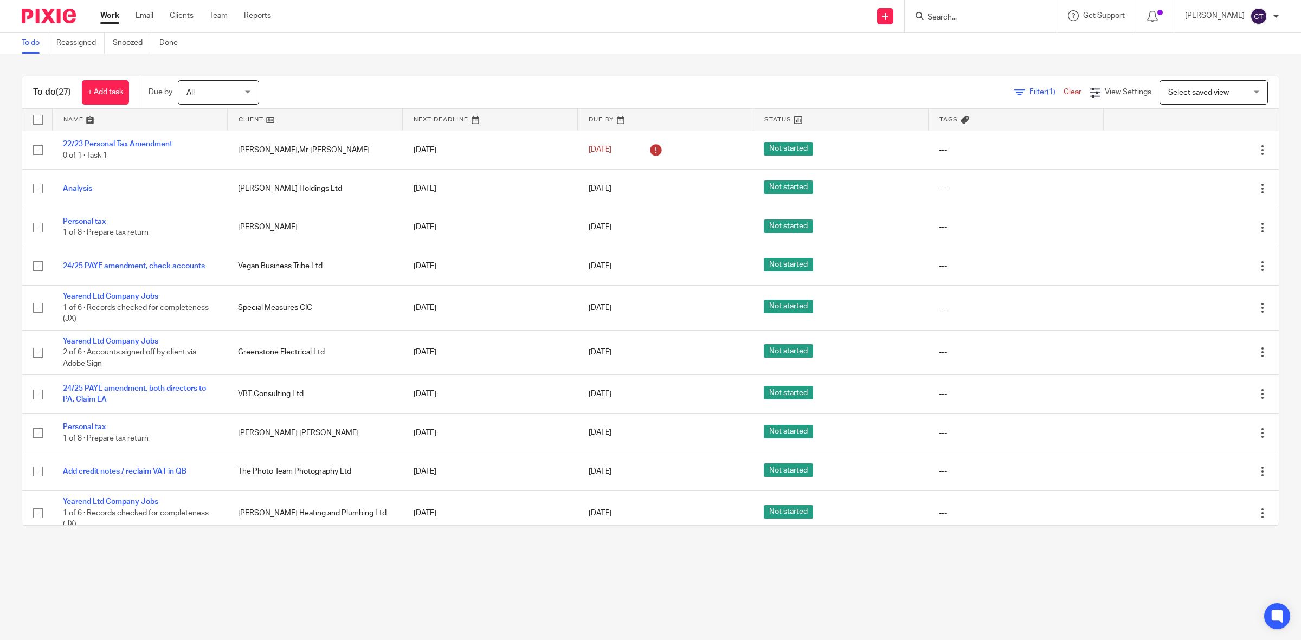
click at [682, 3] on div "Send new email Create task Add client Get Support Contact Support Help Document…" at bounding box center [794, 16] width 1014 height 32
click at [682, 7] on div "Send new email Create task Add client Get Support Contact Support Help Document…" at bounding box center [794, 16] width 1014 height 32
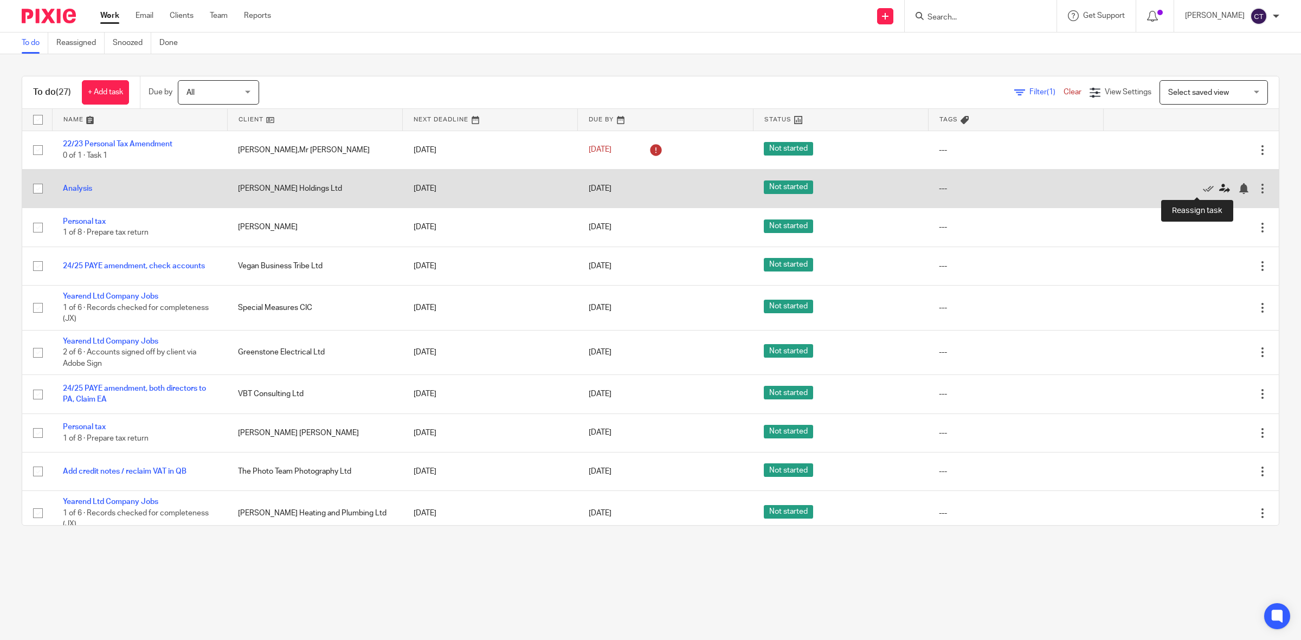
click at [1220, 190] on icon at bounding box center [1225, 188] width 11 height 11
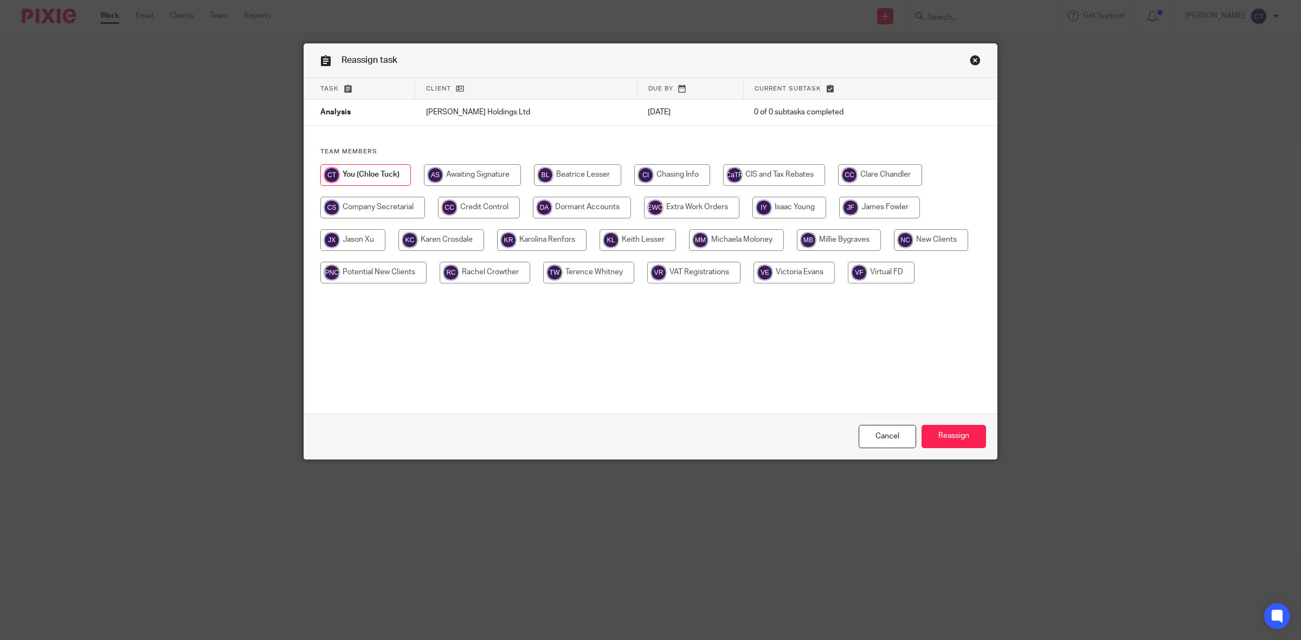
click at [792, 206] on input "radio" at bounding box center [790, 208] width 74 height 22
radio input "true"
click at [964, 445] on input "Reassign" at bounding box center [954, 436] width 65 height 23
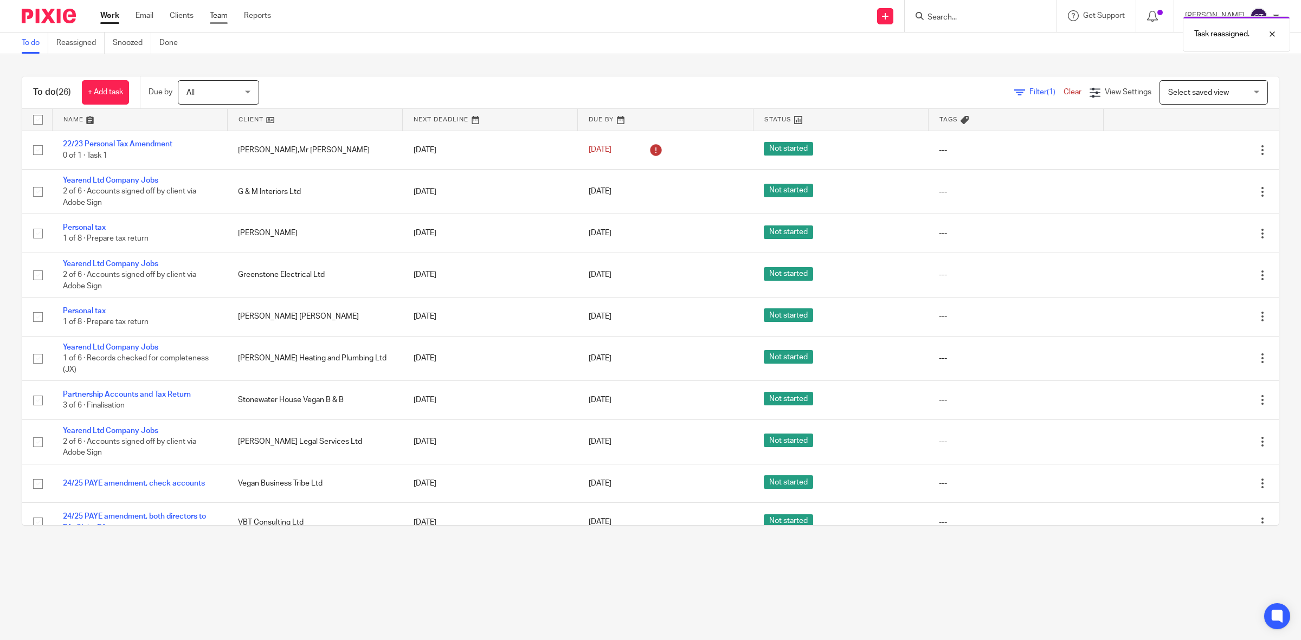
click at [213, 18] on link "Team" at bounding box center [219, 15] width 18 height 11
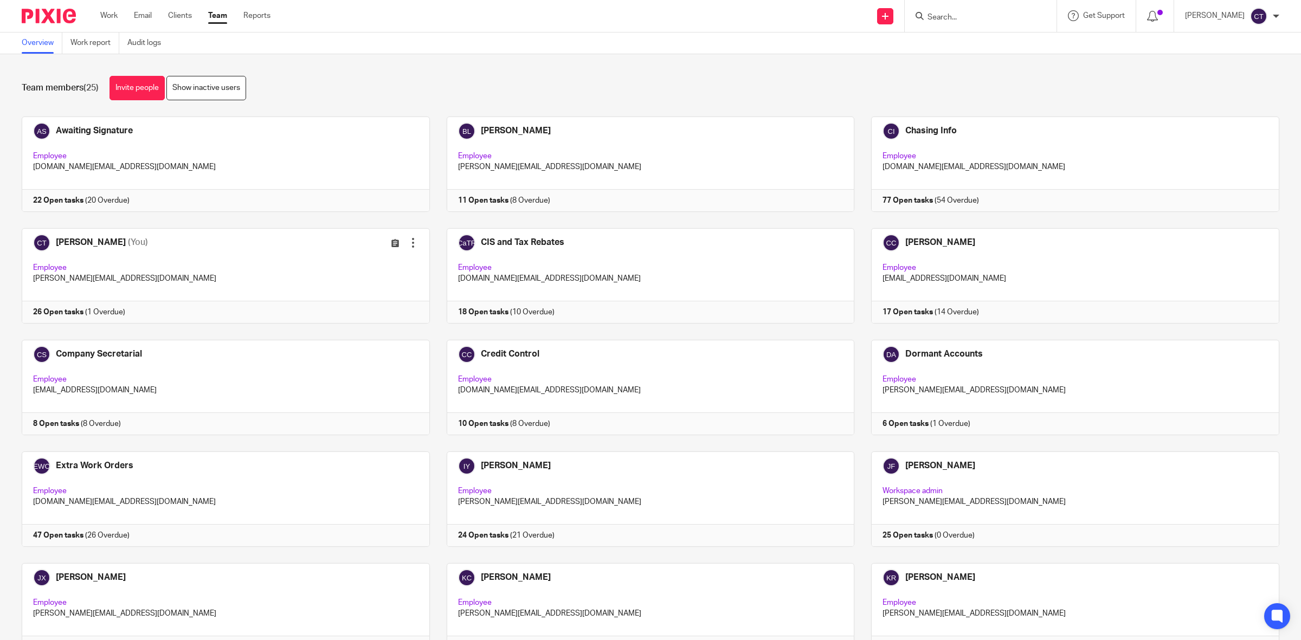
click at [971, 17] on input "Search" at bounding box center [976, 18] width 98 height 10
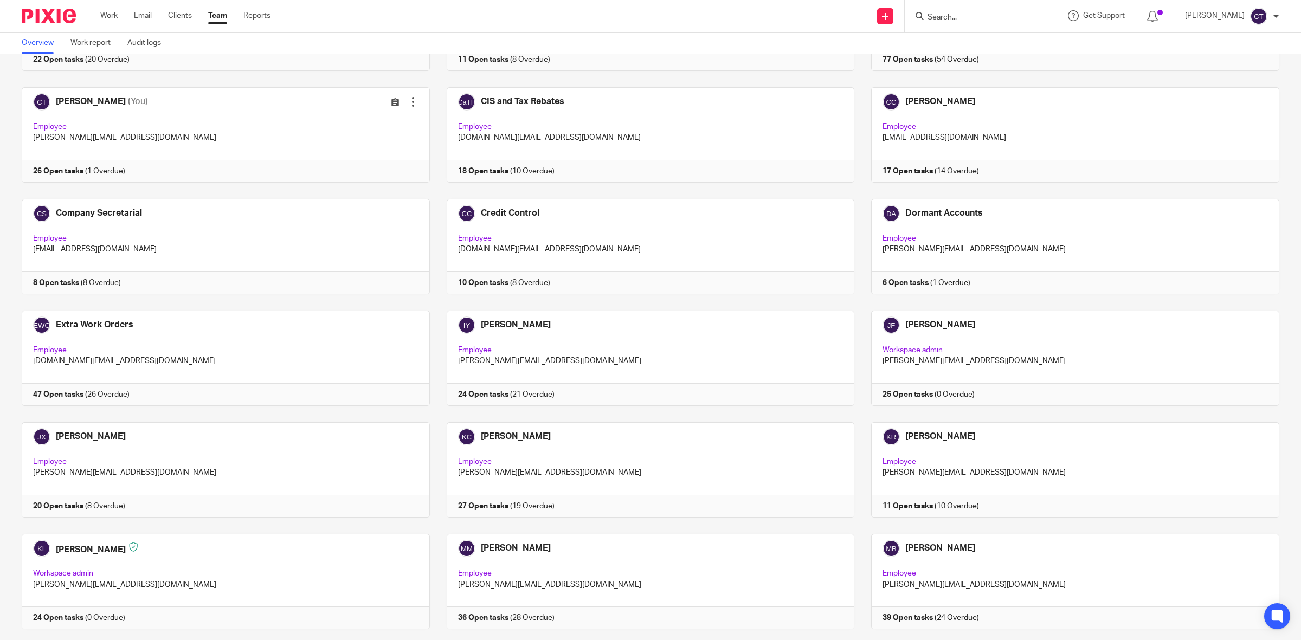
scroll to position [136, 0]
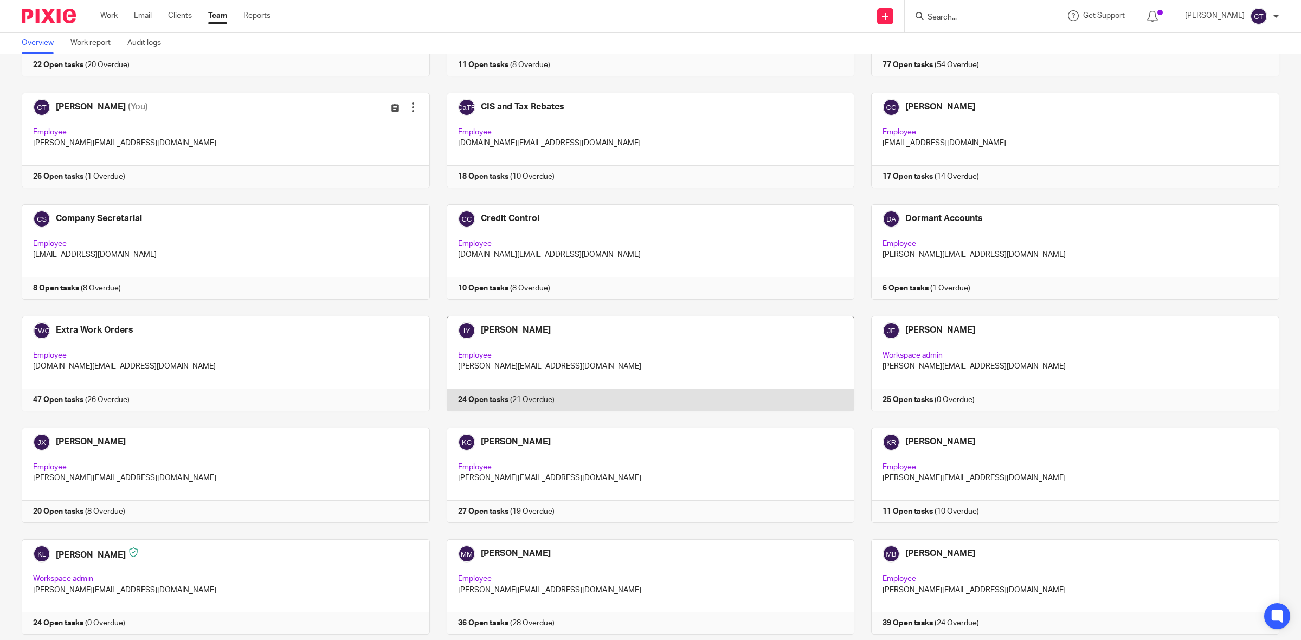
click at [609, 366] on link at bounding box center [642, 363] width 425 height 95
